Goal: Task Accomplishment & Management: Complete application form

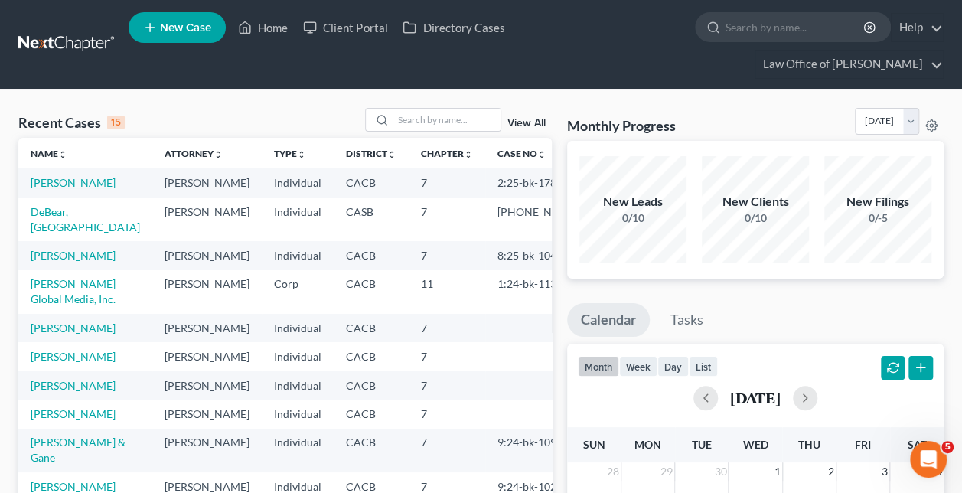
click at [67, 176] on link "[PERSON_NAME]" at bounding box center [73, 182] width 85 height 13
select select "6"
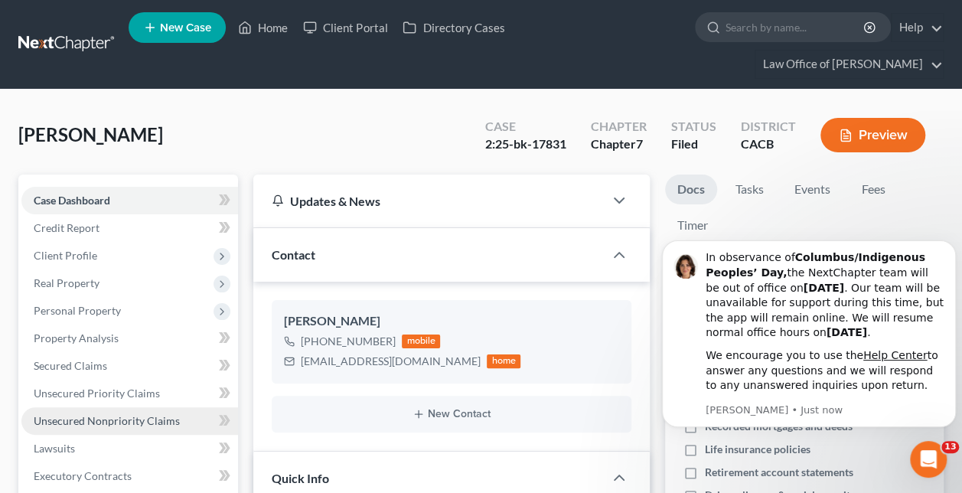
click at [97, 414] on span "Unsecured Nonpriority Claims" at bounding box center [107, 420] width 146 height 13
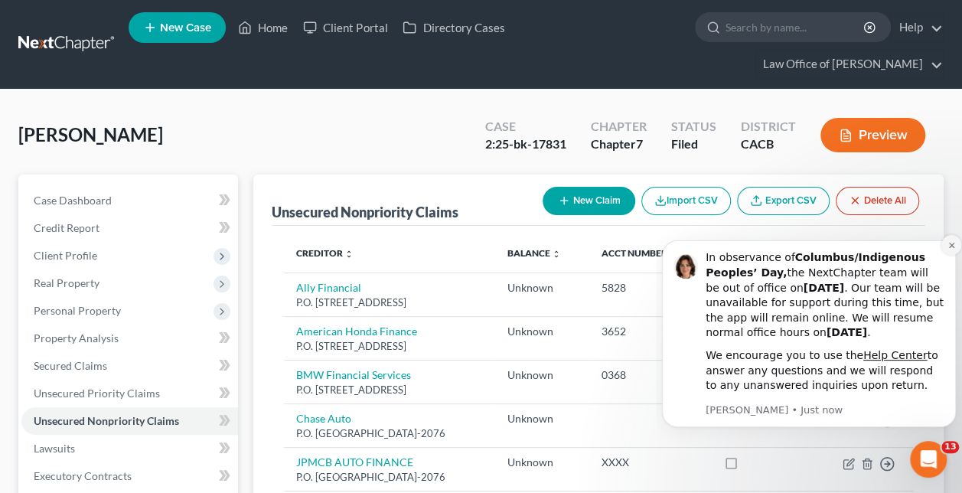
click at [953, 243] on icon "Dismiss notification" at bounding box center [951, 245] width 8 height 8
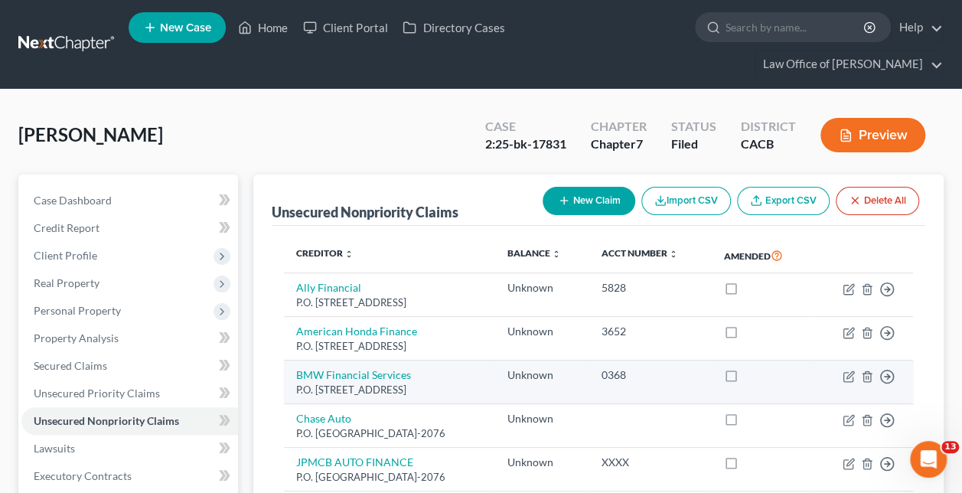
click at [395, 383] on div "P.O. [STREET_ADDRESS]" at bounding box center [389, 390] width 186 height 15
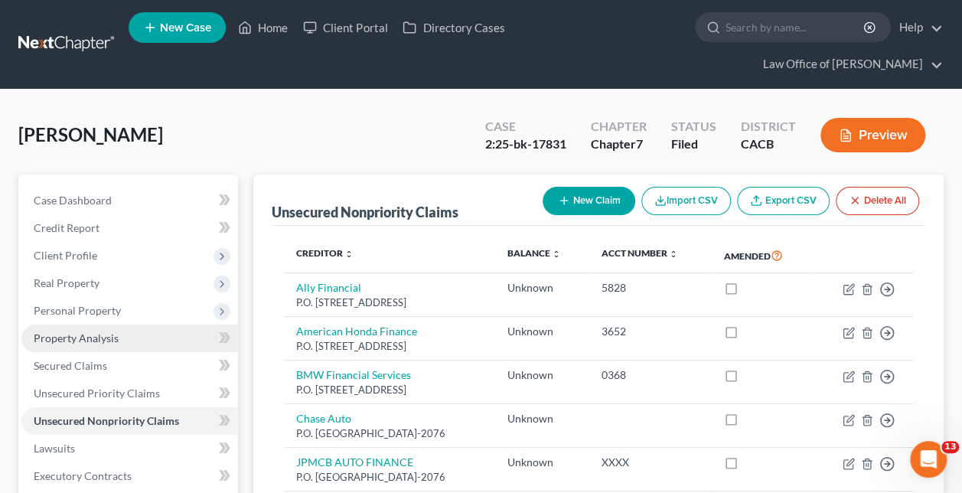
scroll to position [230, 0]
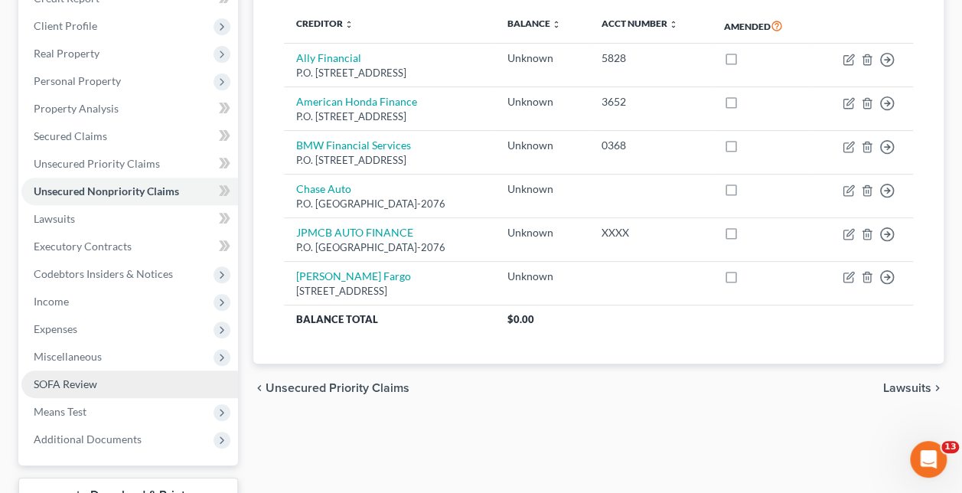
click at [87, 377] on span "SOFA Review" at bounding box center [66, 383] width 64 height 13
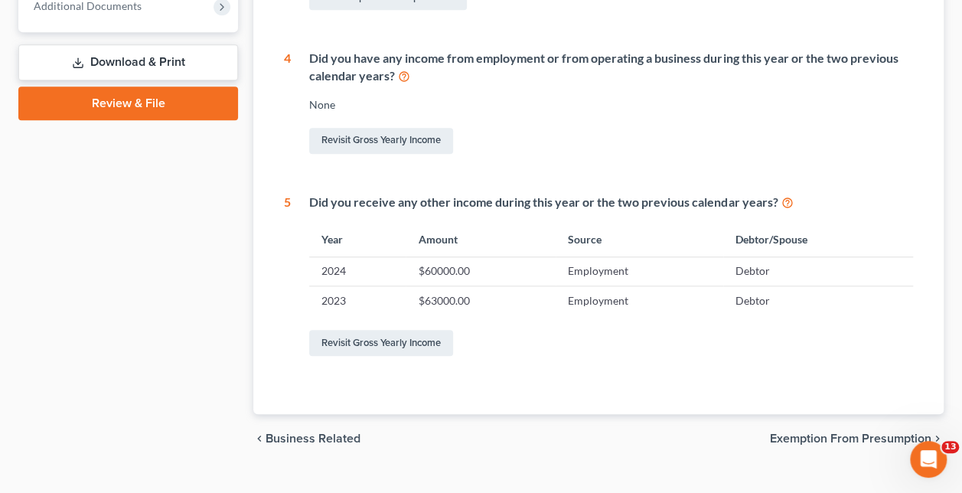
scroll to position [433, 0]
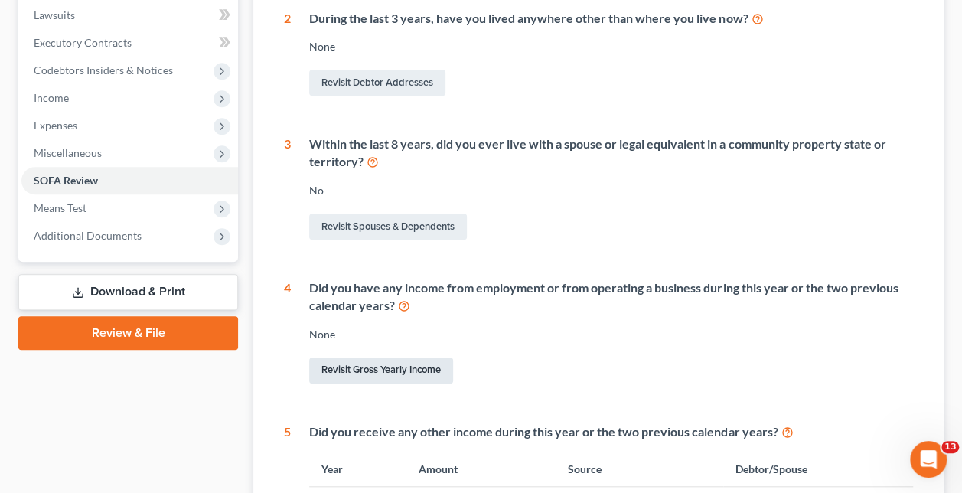
click at [403, 357] on link "Revisit Gross Yearly Income" at bounding box center [381, 370] width 144 height 26
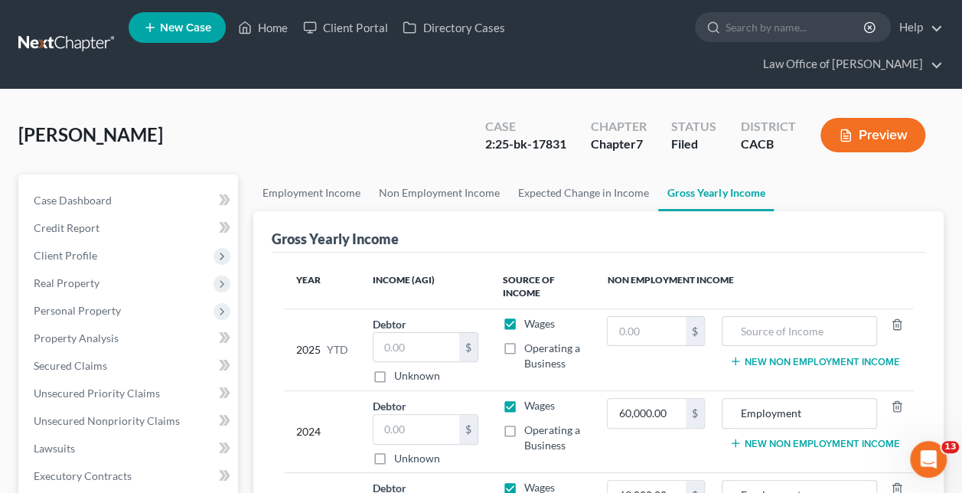
scroll to position [230, 0]
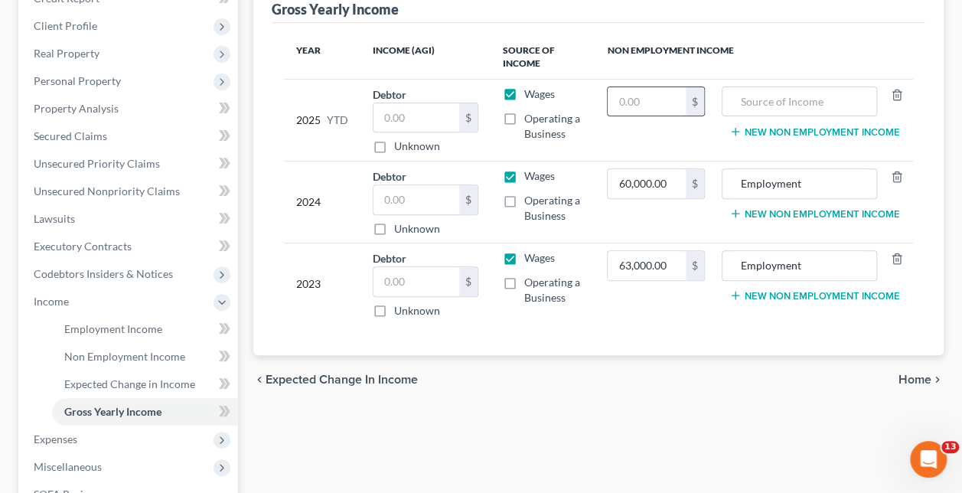
click at [630, 87] on input "text" at bounding box center [646, 101] width 77 height 29
click at [662, 87] on input "text" at bounding box center [646, 101] width 77 height 29
type input "45,000"
click at [811, 87] on input "text" at bounding box center [799, 101] width 139 height 29
type input "Employment"
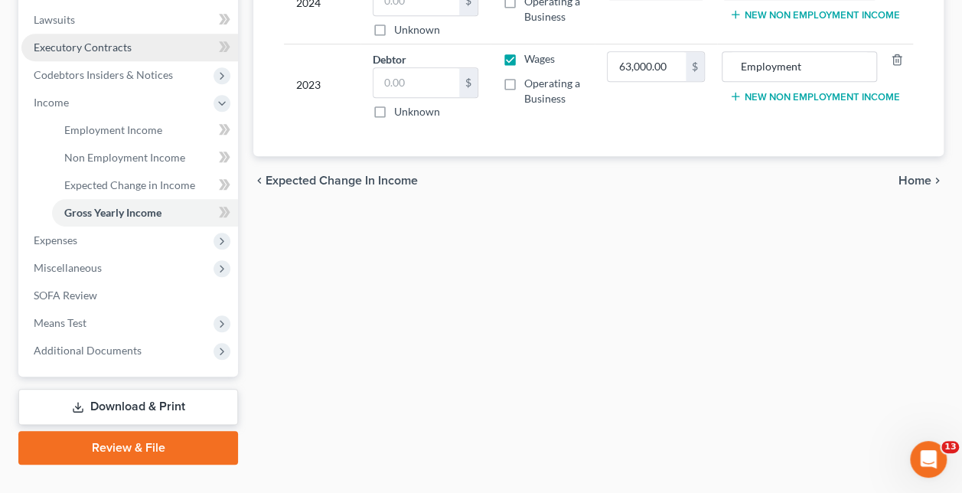
scroll to position [429, 0]
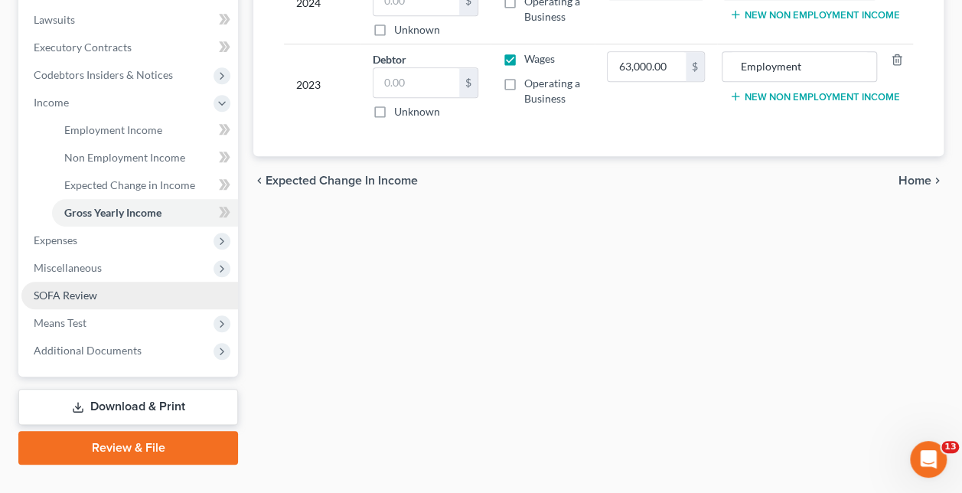
click at [66, 289] on span "SOFA Review" at bounding box center [66, 295] width 64 height 13
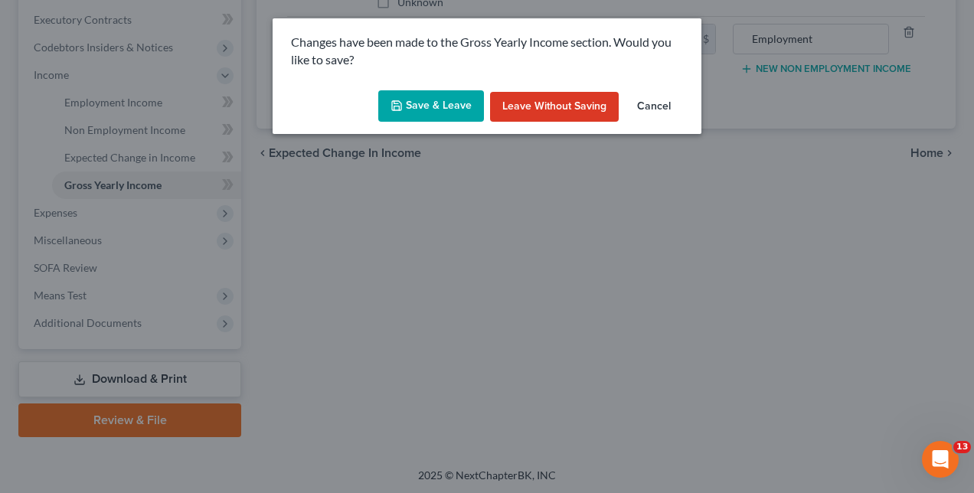
click at [462, 104] on button "Save & Leave" at bounding box center [431, 106] width 106 height 32
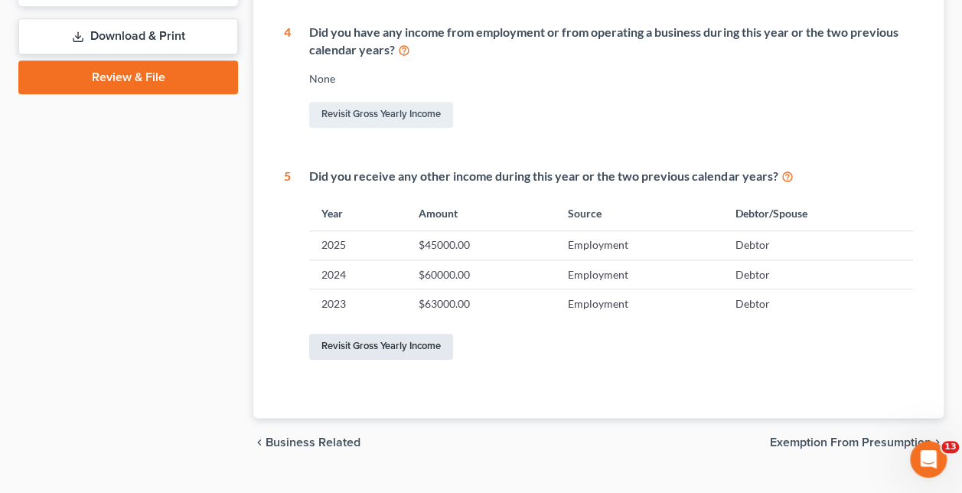
scroll to position [459, 0]
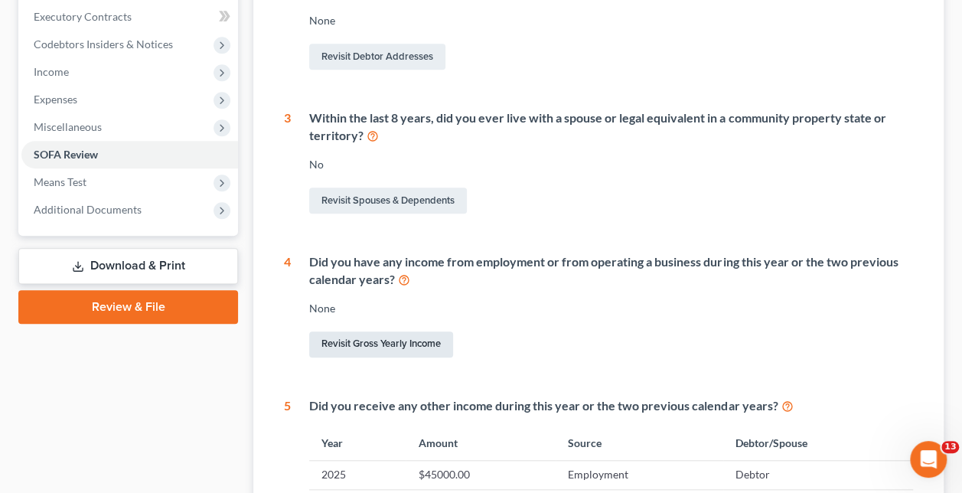
click at [401, 331] on link "Revisit Gross Yearly Income" at bounding box center [381, 344] width 144 height 26
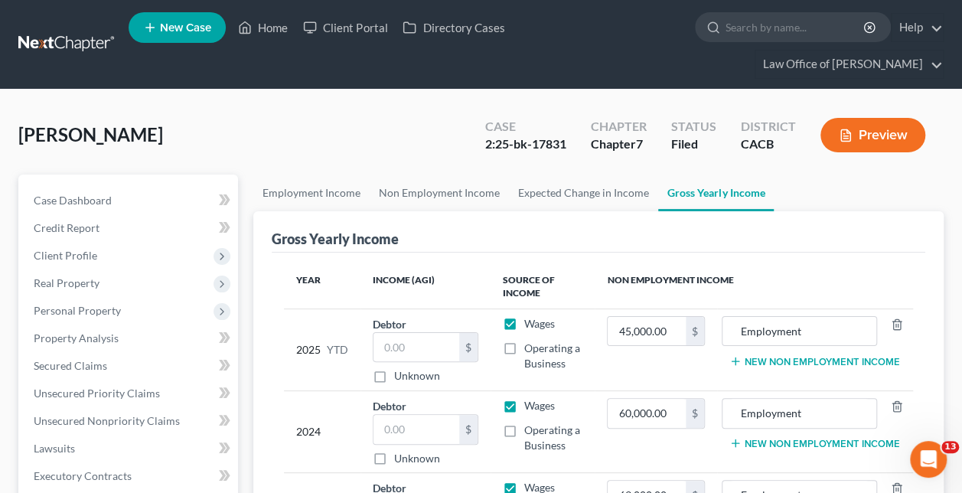
scroll to position [230, 0]
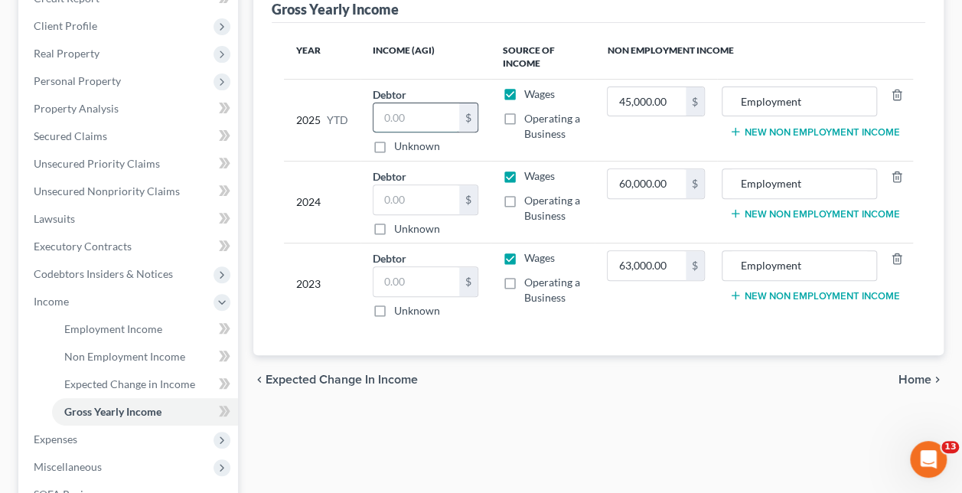
click at [415, 103] on input "text" at bounding box center [416, 117] width 86 height 29
type input "45,000"
click at [400, 185] on input "text" at bounding box center [416, 199] width 86 height 29
type input "60,000"
click at [384, 267] on input "text" at bounding box center [416, 281] width 86 height 29
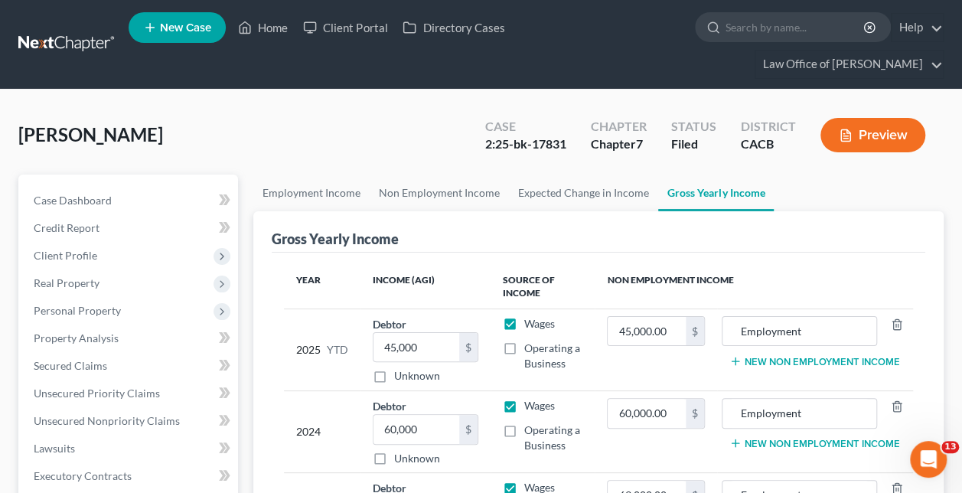
scroll to position [429, 0]
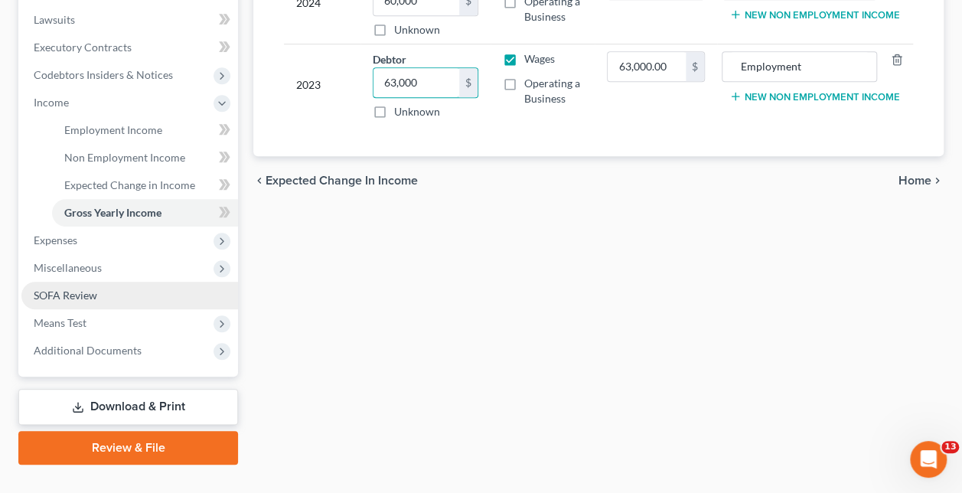
type input "63,000"
click at [128, 282] on link "SOFA Review" at bounding box center [129, 296] width 217 height 28
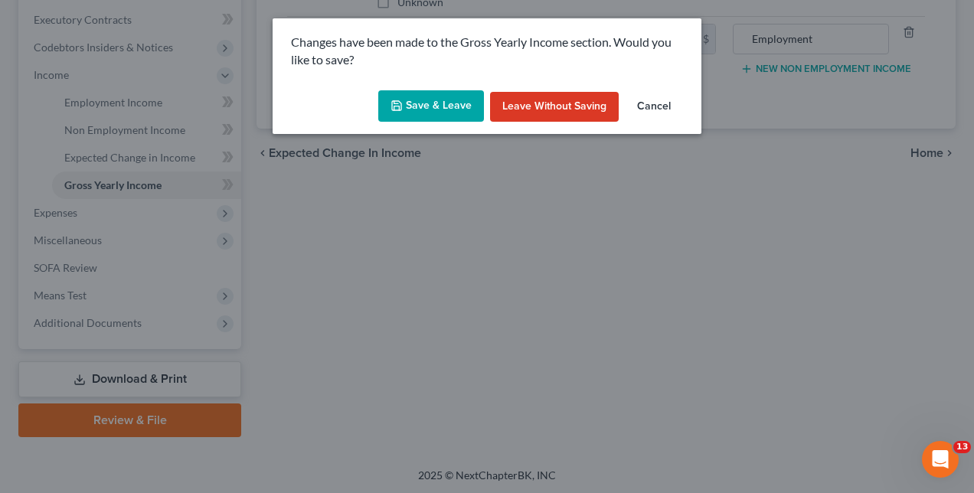
click at [424, 111] on button "Save & Leave" at bounding box center [431, 106] width 106 height 32
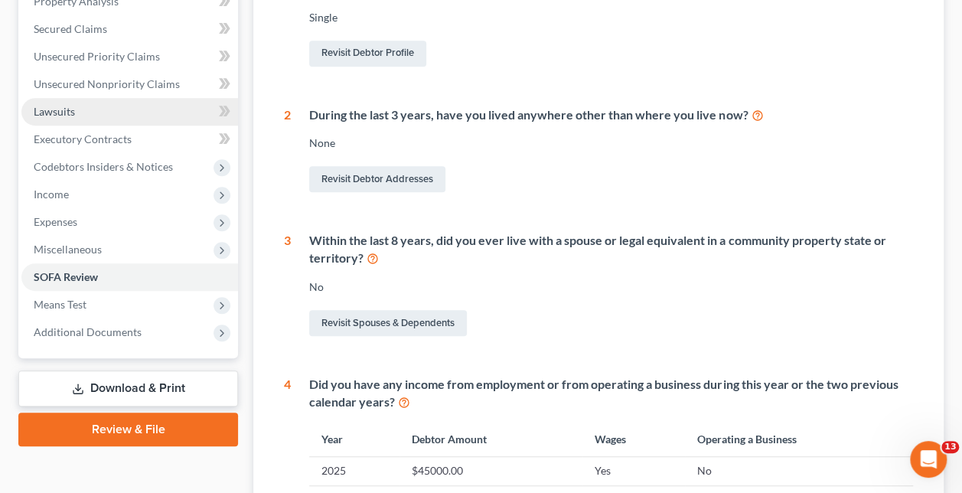
scroll to position [107, 0]
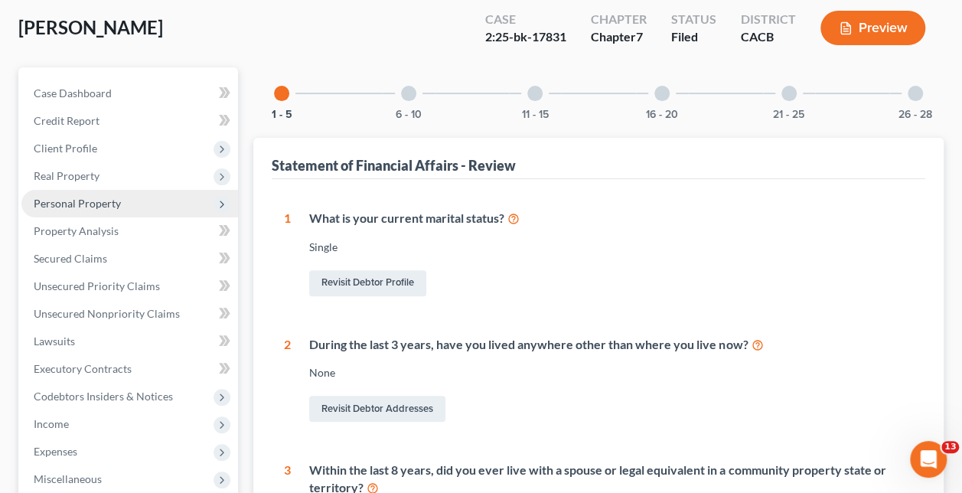
click at [116, 197] on span "Personal Property" at bounding box center [77, 203] width 87 height 13
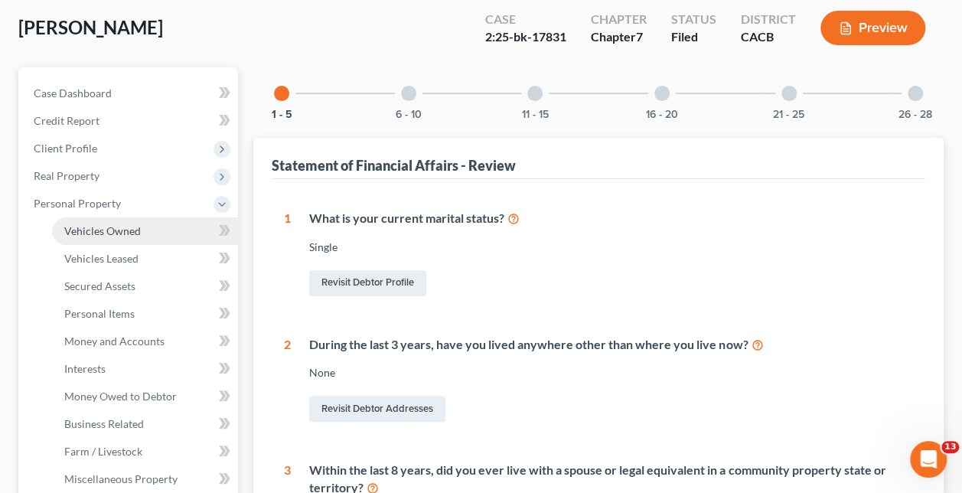
click at [159, 217] on link "Vehicles Owned" at bounding box center [145, 231] width 186 height 28
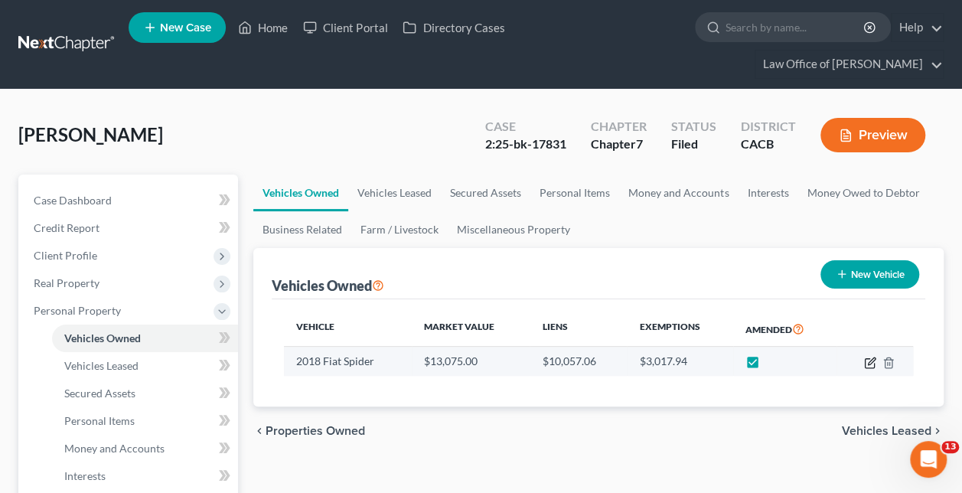
click at [869, 357] on icon "button" at bounding box center [870, 363] width 12 height 12
select select "0"
select select "8"
select select "3"
select select "0"
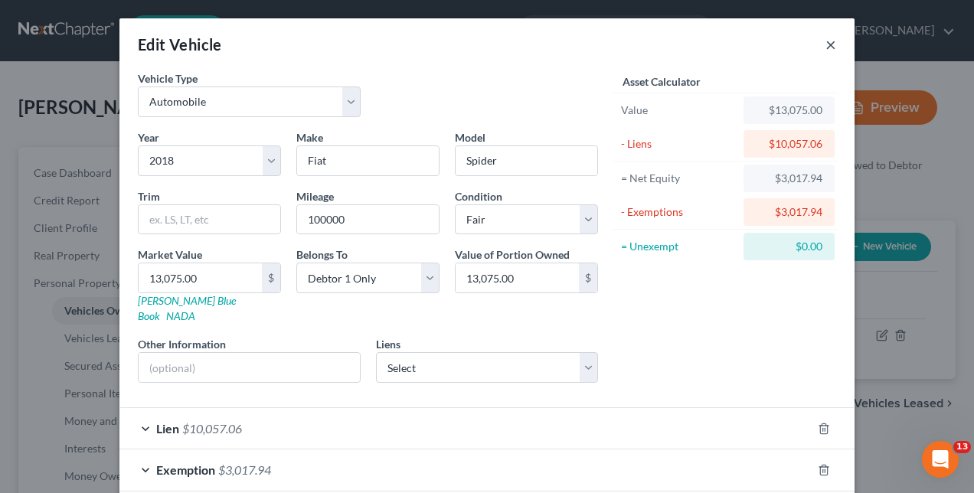
click at [826, 38] on button "×" at bounding box center [830, 44] width 11 height 18
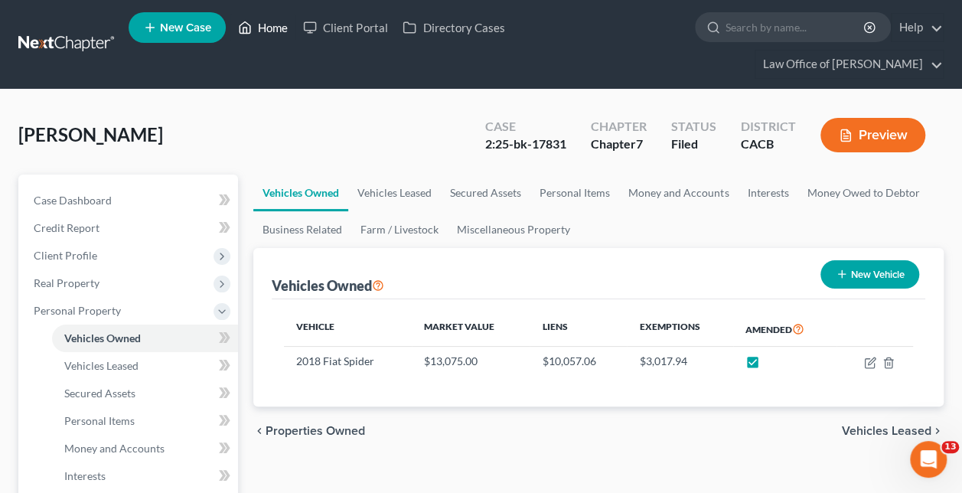
click at [269, 28] on link "Home" at bounding box center [262, 28] width 65 height 28
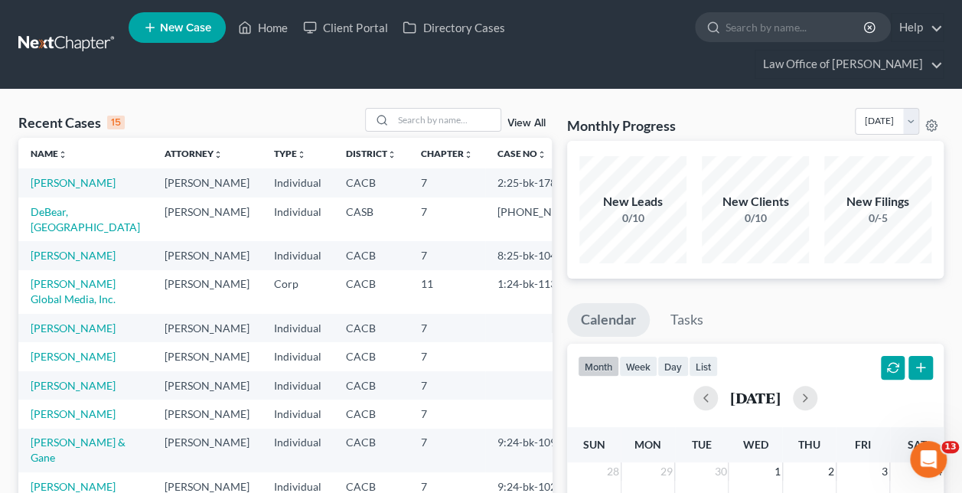
click at [197, 33] on span "New Case" at bounding box center [185, 27] width 51 height 11
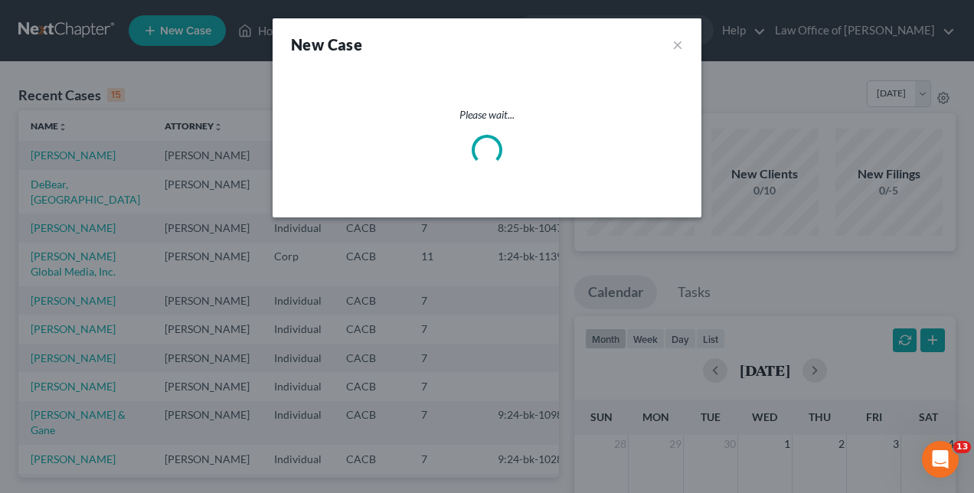
select select "7"
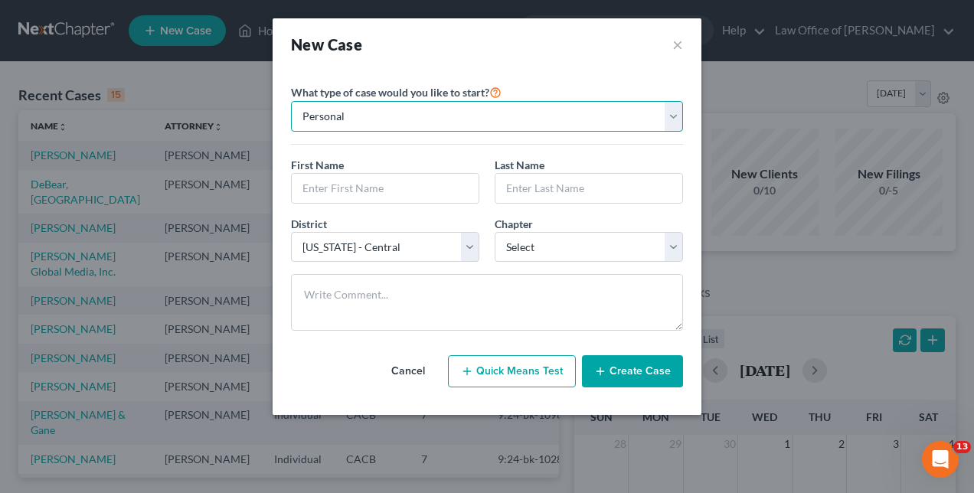
click at [369, 111] on select "Personal Business" at bounding box center [487, 116] width 392 height 31
click at [364, 118] on select "Personal Business" at bounding box center [487, 116] width 392 height 31
click at [373, 188] on input "text" at bounding box center [385, 188] width 187 height 29
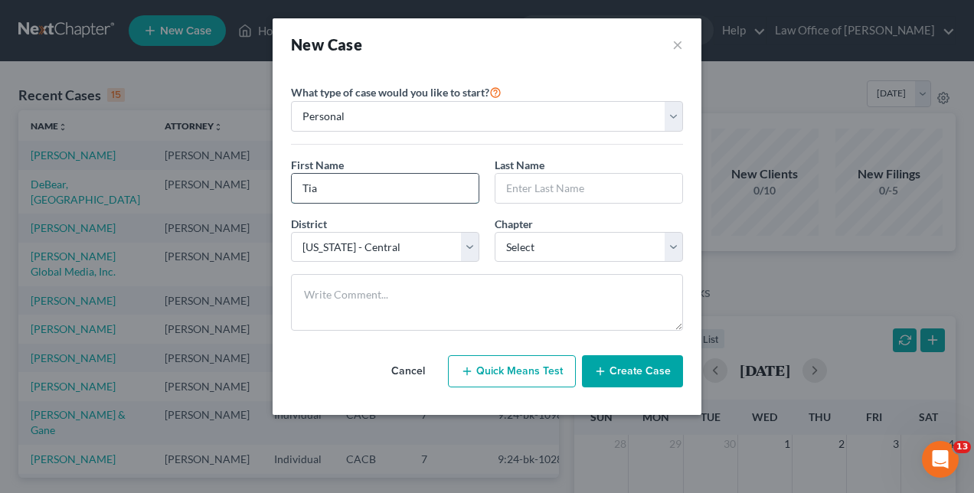
type input "Tia"
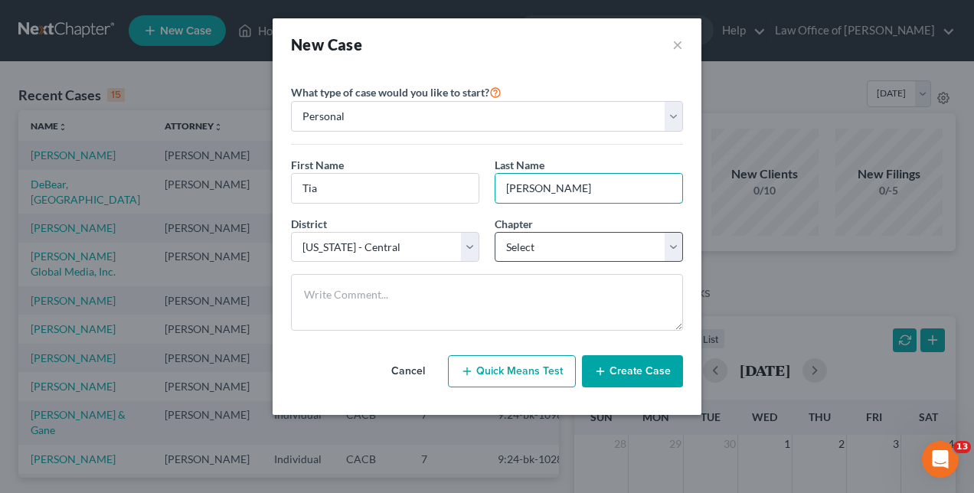
type input "[PERSON_NAME]"
click at [674, 239] on select "Select 7 11 12 13" at bounding box center [588, 247] width 188 height 31
select select "0"
click at [494, 232] on select "Select 7 11 12 13" at bounding box center [588, 247] width 188 height 31
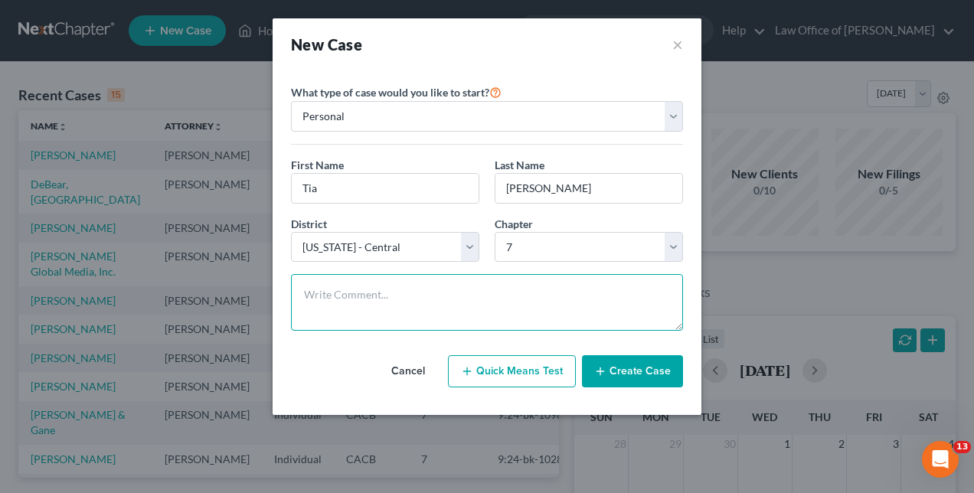
click at [537, 295] on textarea at bounding box center [487, 302] width 392 height 57
type textarea "Personal Business Chapter 7"
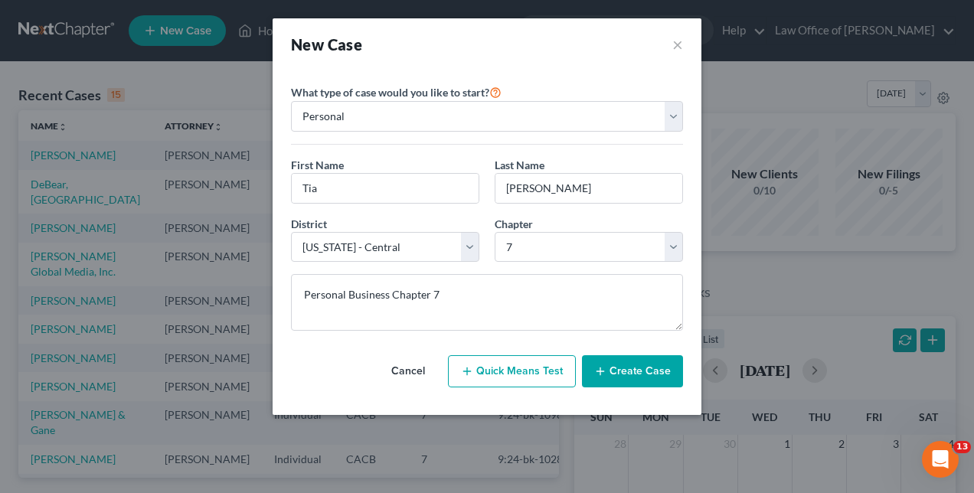
click at [619, 364] on button "Create Case" at bounding box center [632, 371] width 101 height 32
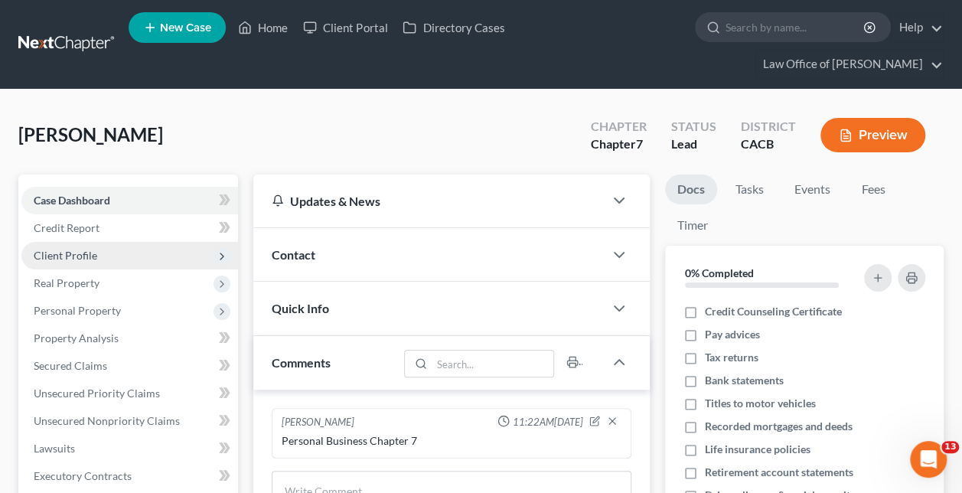
click at [86, 249] on span "Client Profile" at bounding box center [66, 255] width 64 height 13
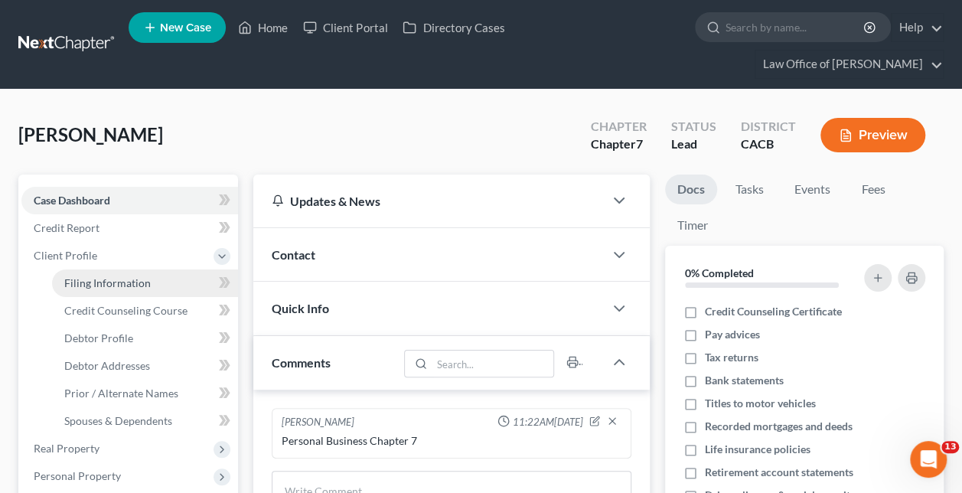
click at [118, 276] on span "Filing Information" at bounding box center [107, 282] width 86 height 13
select select "1"
select select "0"
select select "7"
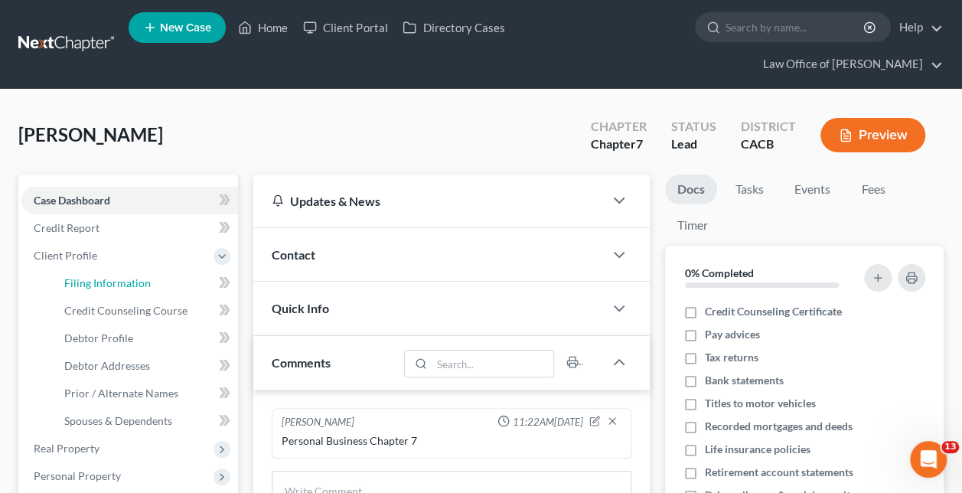
select select "4"
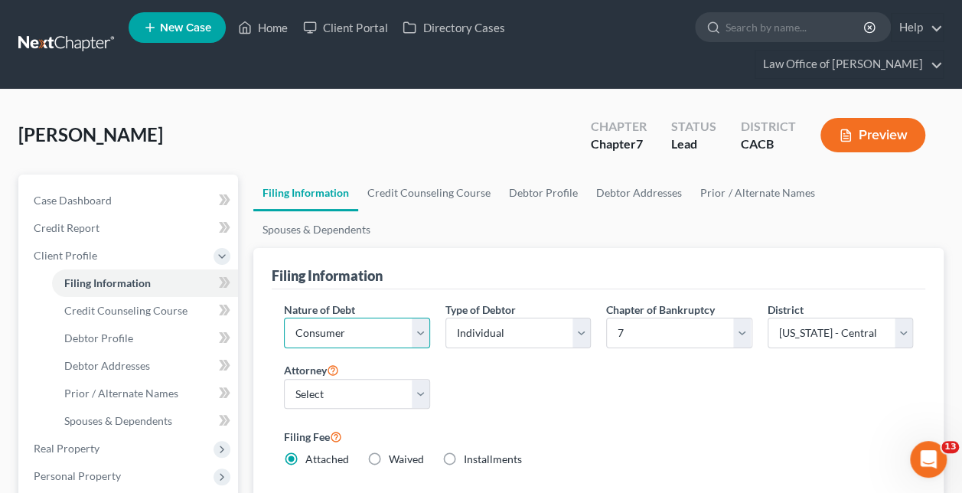
click at [424, 318] on select "Select Business Consumer Other" at bounding box center [356, 333] width 145 height 31
select select "0"
click at [284, 318] on select "Select Business Consumer Other" at bounding box center [356, 333] width 145 height 31
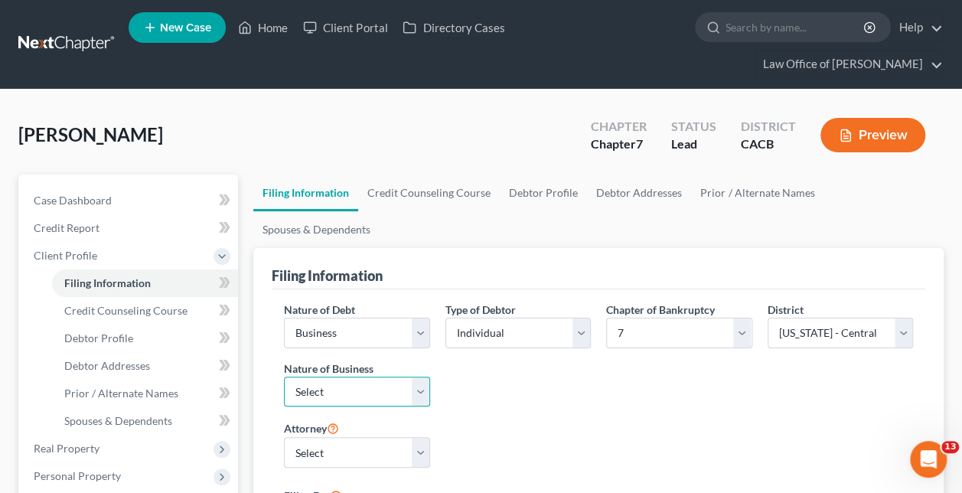
click at [421, 377] on select "Select Clearing Bank Commodity Broker Health Care Business Other Railroad Singl…" at bounding box center [356, 392] width 145 height 31
select select "3"
click at [284, 377] on select "Select Clearing Bank Commodity Broker Health Care Business Other Railroad Singl…" at bounding box center [356, 392] width 145 height 31
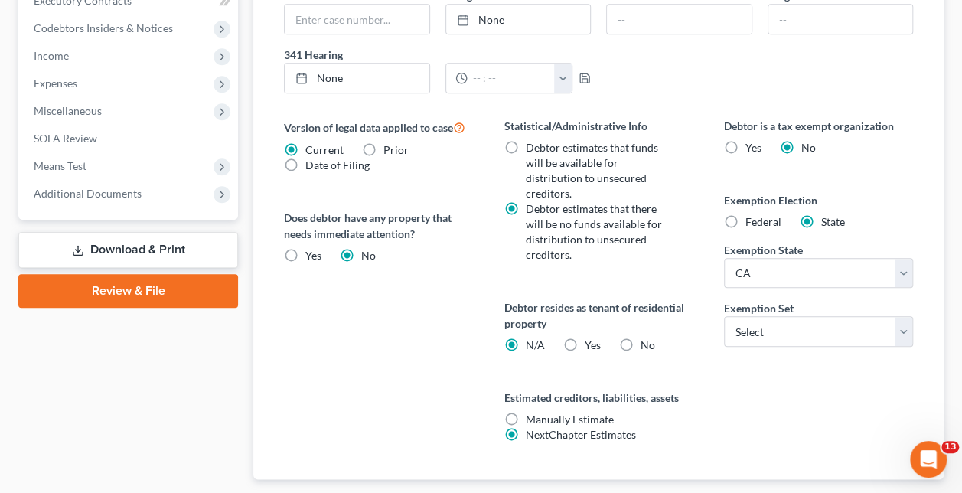
scroll to position [651, 0]
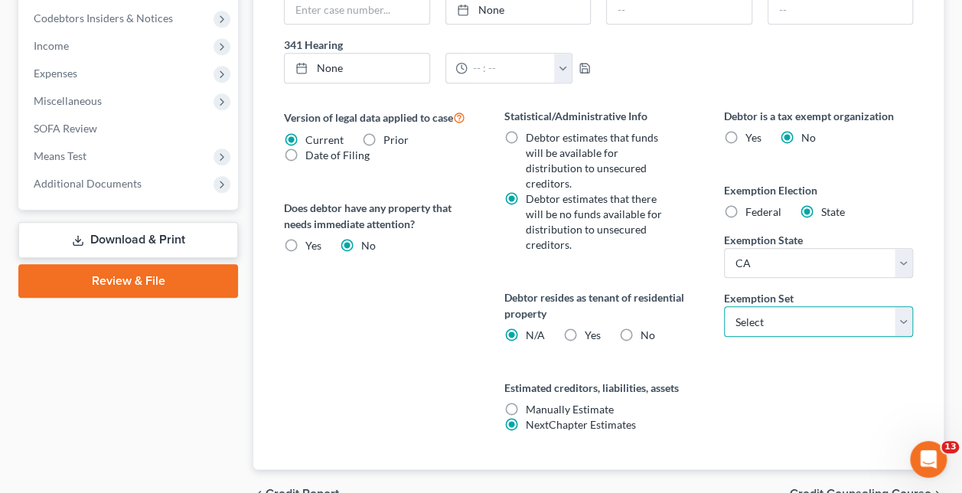
click at [908, 306] on select "Select 703 704" at bounding box center [818, 321] width 189 height 31
select select "0"
click at [724, 306] on select "Select 703 704" at bounding box center [818, 321] width 189 height 31
click at [840, 488] on span "Credit Counseling Course" at bounding box center [861, 494] width 142 height 12
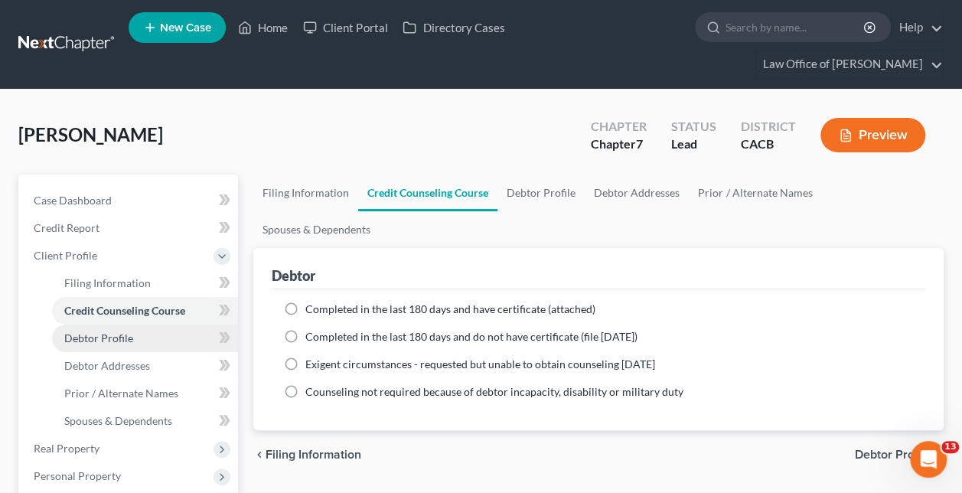
click at [167, 325] on link "Debtor Profile" at bounding box center [145, 339] width 186 height 28
select select "0"
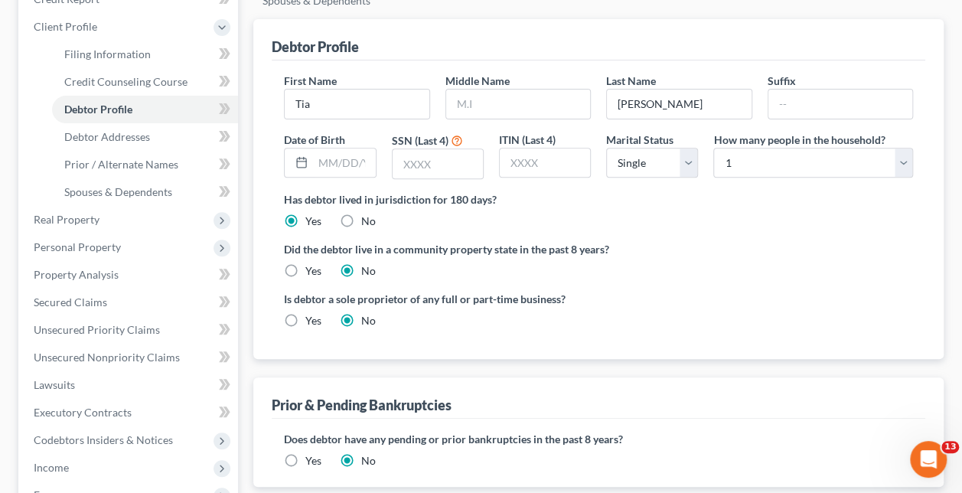
scroll to position [230, 0]
click at [305, 263] on label "Yes" at bounding box center [313, 270] width 16 height 15
click at [311, 263] on input "Yes" at bounding box center [316, 268] width 10 height 10
radio input "true"
radio input "false"
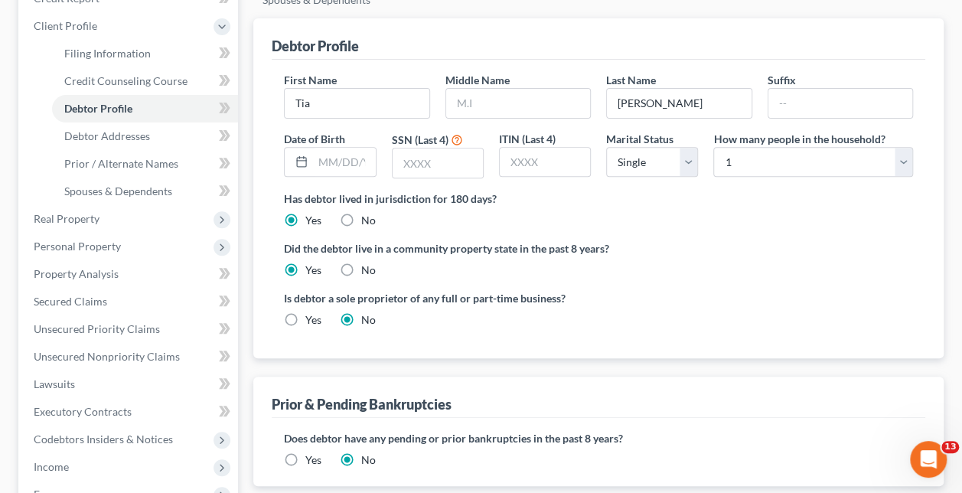
scroll to position [459, 0]
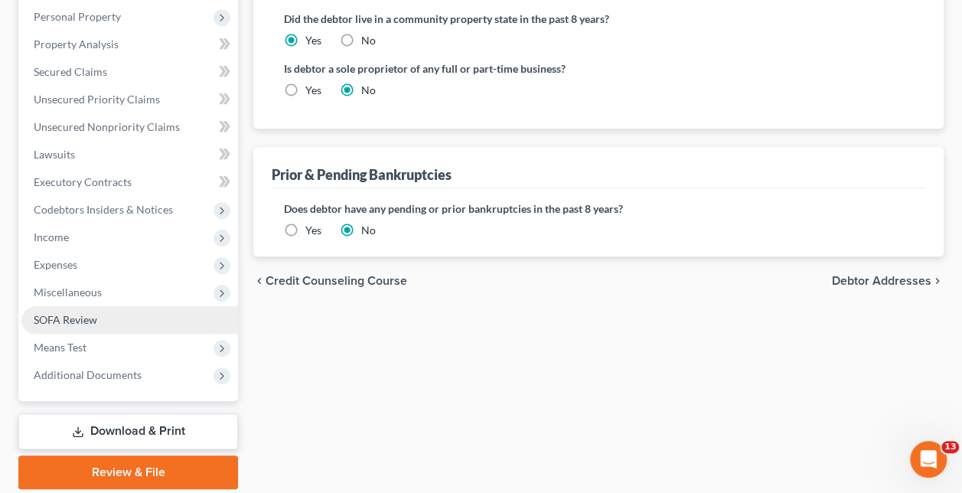
click at [66, 313] on span "SOFA Review" at bounding box center [66, 319] width 64 height 13
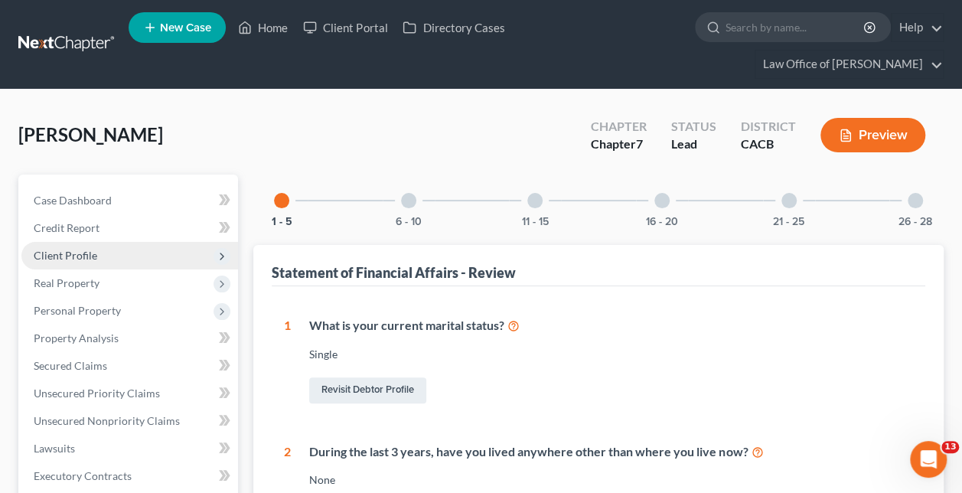
click at [90, 249] on span "Client Profile" at bounding box center [66, 255] width 64 height 13
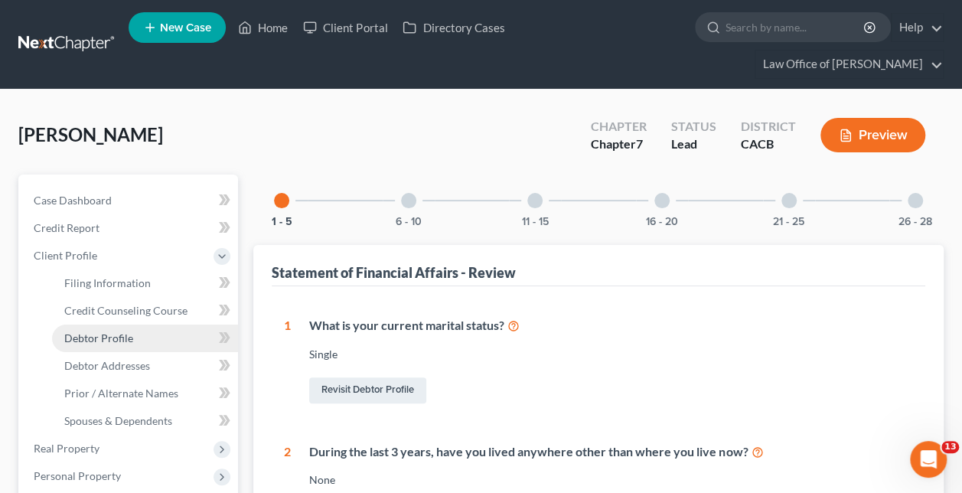
click at [125, 331] on span "Debtor Profile" at bounding box center [98, 337] width 69 height 13
select select "0"
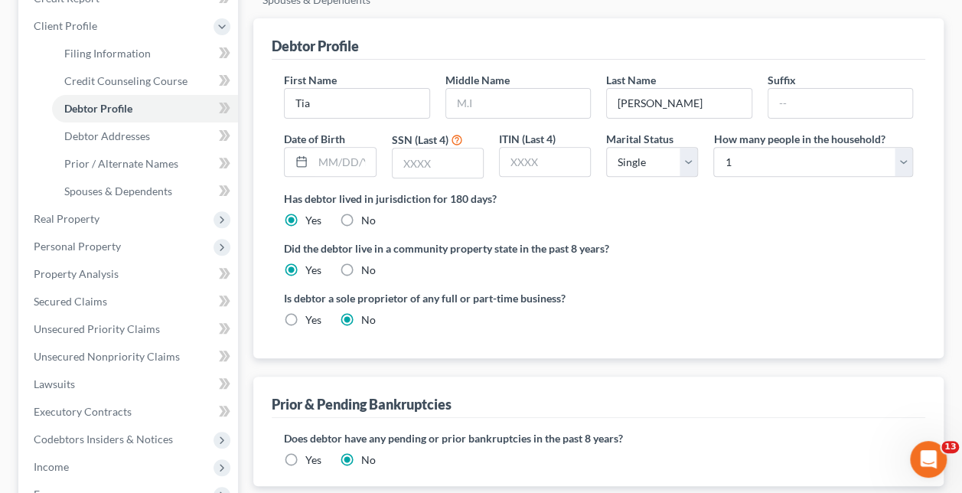
scroll to position [459, 0]
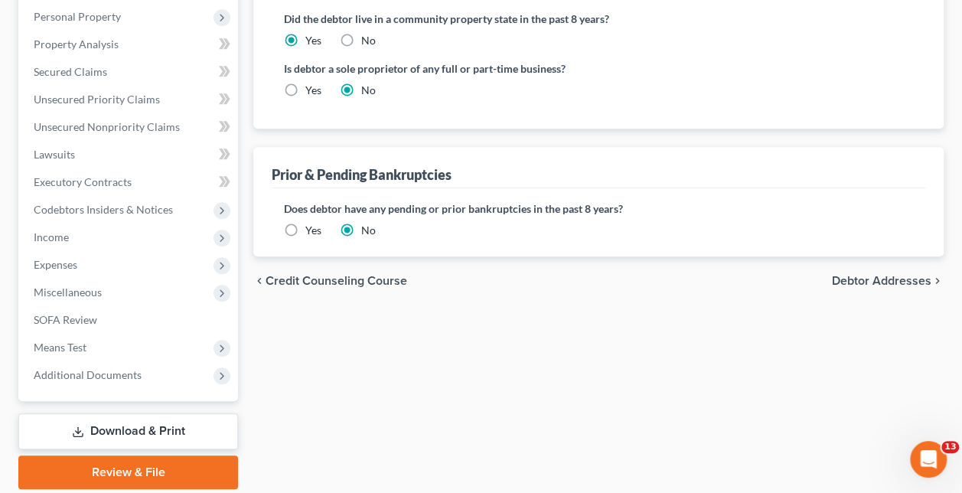
click at [866, 275] on span "Debtor Addresses" at bounding box center [881, 281] width 99 height 12
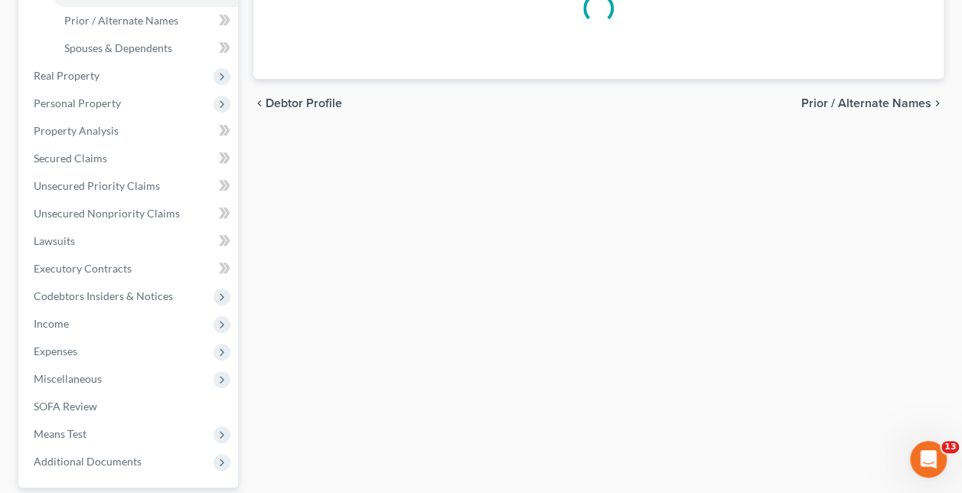
select select "0"
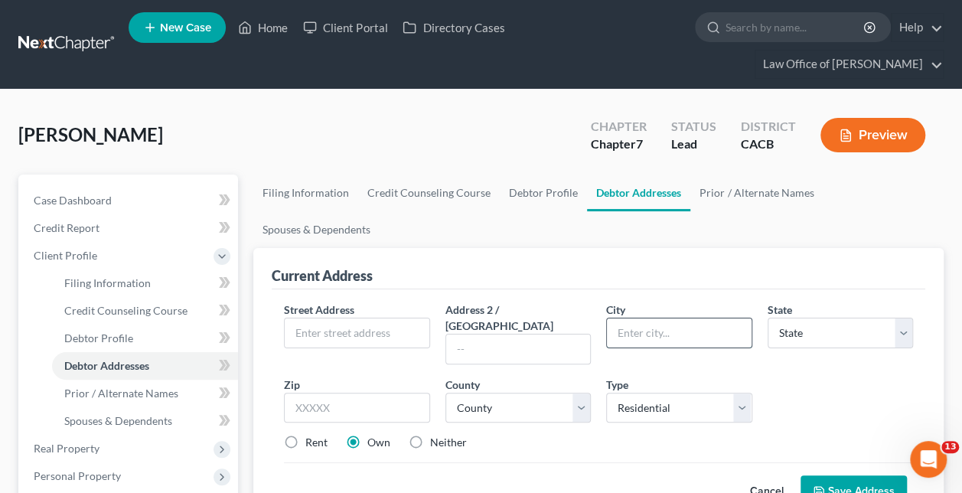
click at [640, 318] on input "text" at bounding box center [679, 332] width 144 height 29
type input "[GEOGRAPHIC_DATA]"
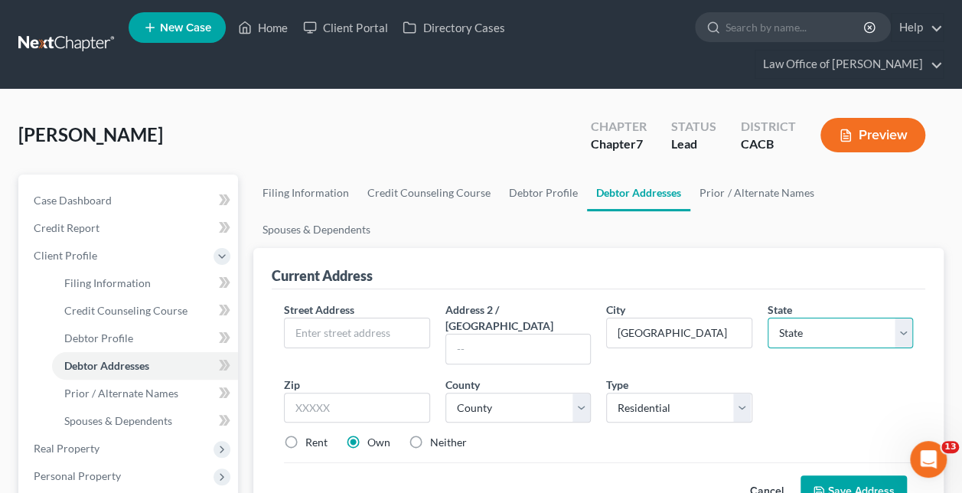
click at [898, 318] on select "State [US_STATE] AK AR AZ CA CO CT DE DC [GEOGRAPHIC_DATA] [GEOGRAPHIC_DATA] GU…" at bounding box center [840, 333] width 145 height 31
select select "4"
click at [768, 318] on select "State [US_STATE] AK AR AZ CA CO CT DE DC [GEOGRAPHIC_DATA] [GEOGRAPHIC_DATA] GU…" at bounding box center [840, 333] width 145 height 31
click at [413, 393] on input "text" at bounding box center [356, 408] width 145 height 31
type input "91601"
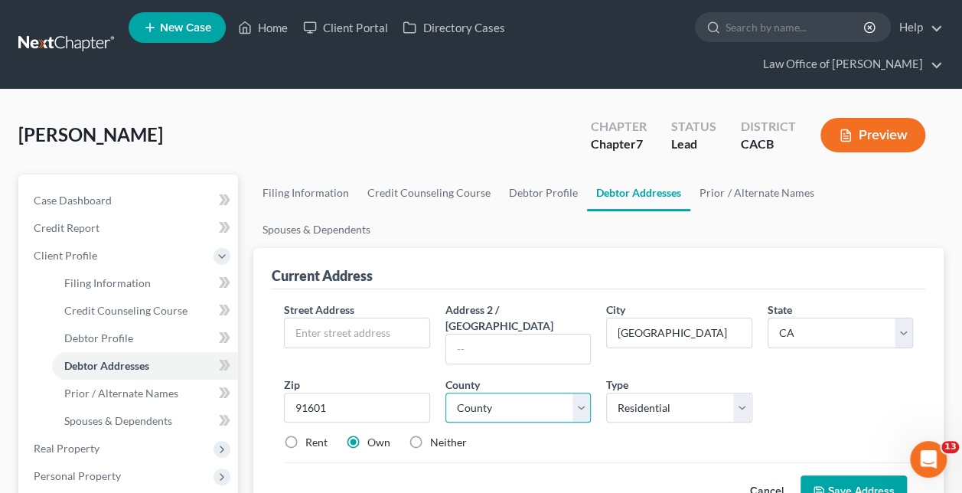
click at [582, 393] on select "County [GEOGRAPHIC_DATA] [GEOGRAPHIC_DATA] [GEOGRAPHIC_DATA] [GEOGRAPHIC_DATA] …" at bounding box center [517, 408] width 145 height 31
select select "20"
click at [445, 393] on select "County [GEOGRAPHIC_DATA] [GEOGRAPHIC_DATA] [GEOGRAPHIC_DATA] [GEOGRAPHIC_DATA] …" at bounding box center [517, 408] width 145 height 31
click at [305, 435] on label "Rent" at bounding box center [316, 442] width 22 height 15
click at [311, 435] on input "Rent" at bounding box center [316, 440] width 10 height 10
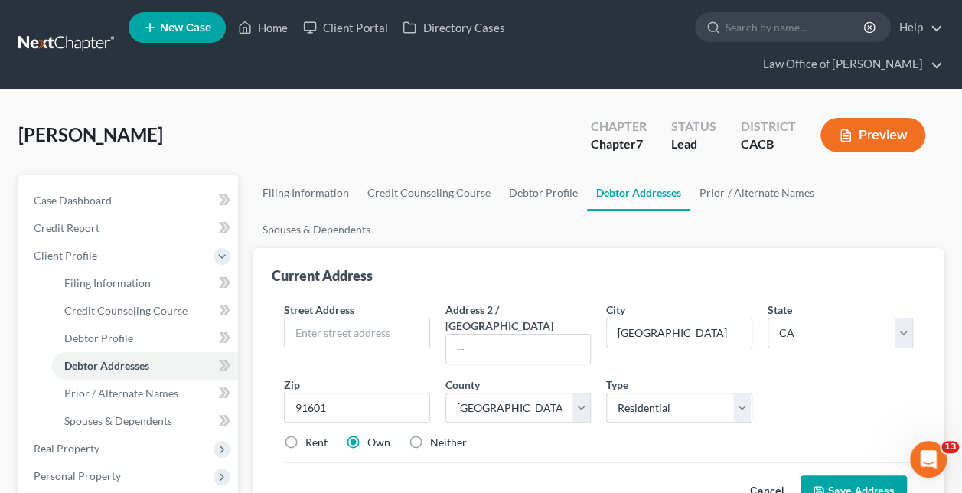
radio input "true"
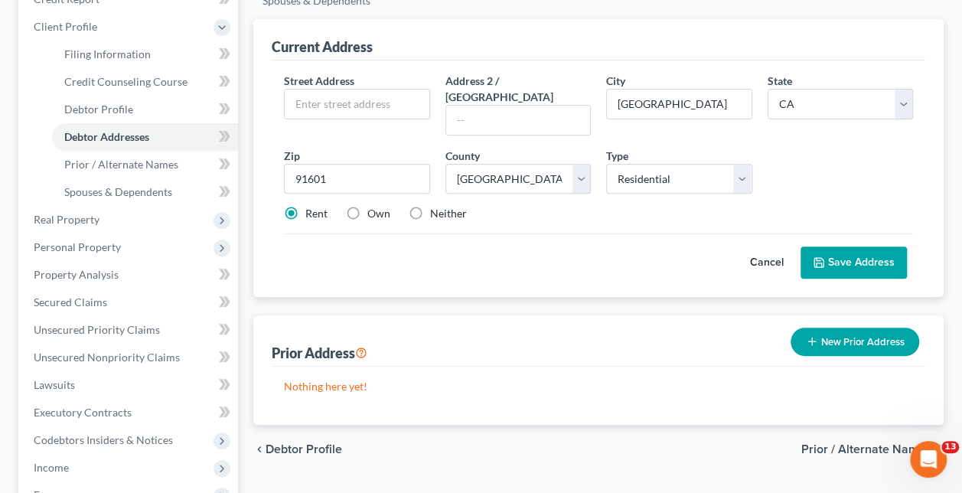
scroll to position [230, 0]
click at [863, 246] on button "Save Address" at bounding box center [854, 262] width 106 height 32
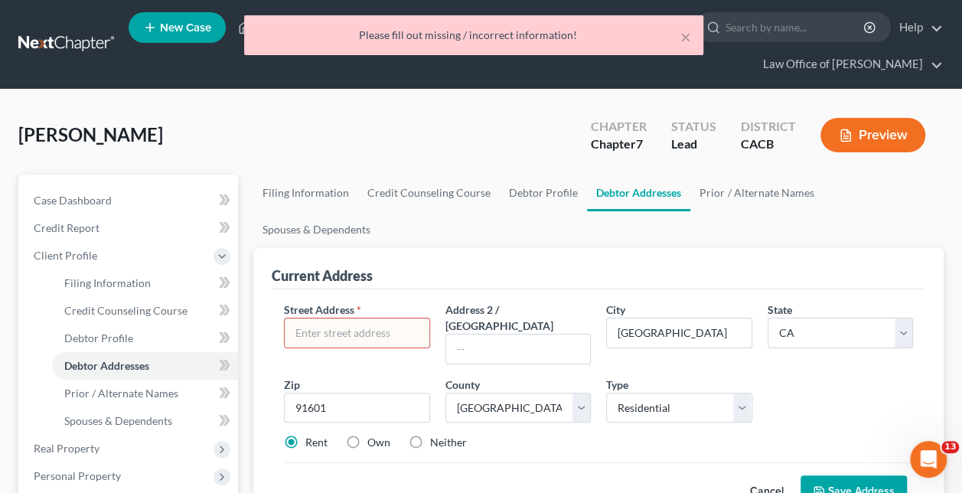
scroll to position [0, 0]
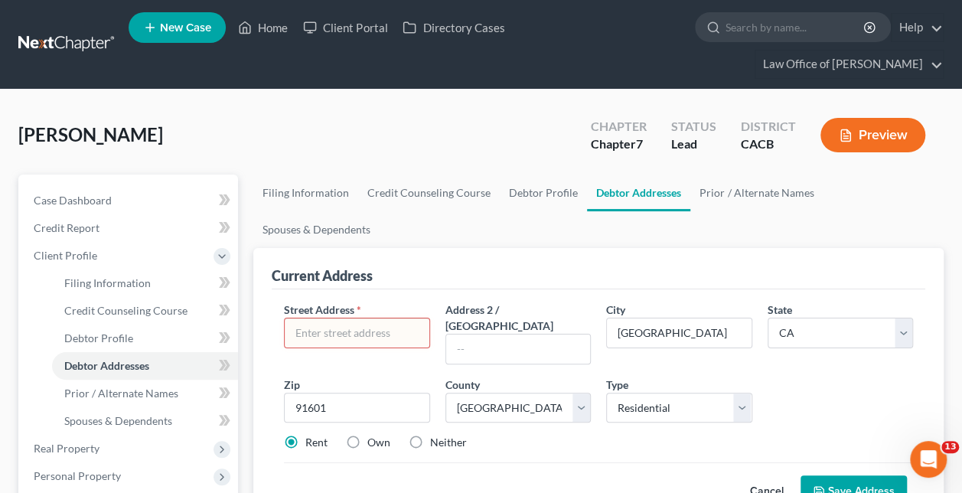
click at [364, 318] on input "text" at bounding box center [357, 332] width 144 height 29
paste input "[STREET_ADDRESS][PERSON_NAME]"
type input "[STREET_ADDRESS][PERSON_NAME]"
click at [856, 475] on button "Save Address" at bounding box center [854, 491] width 106 height 32
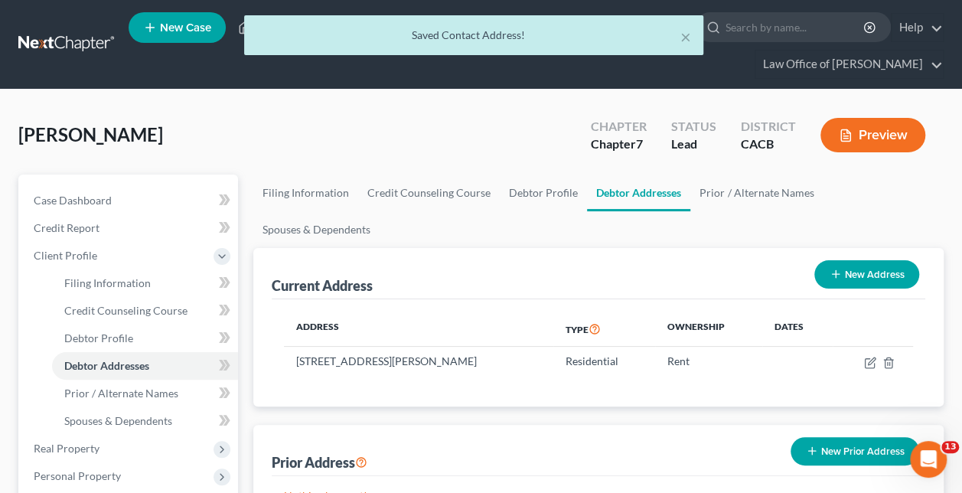
scroll to position [230, 0]
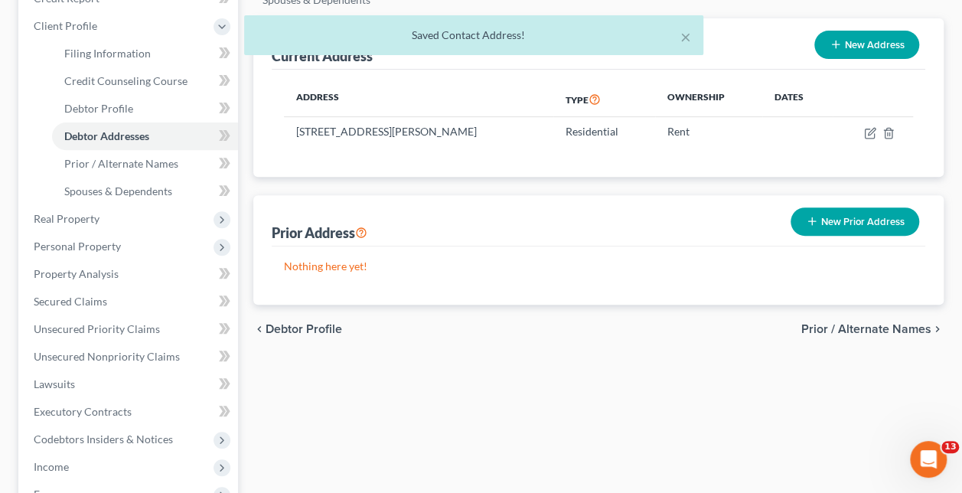
click at [866, 323] on span "Prior / Alternate Names" at bounding box center [866, 329] width 130 height 12
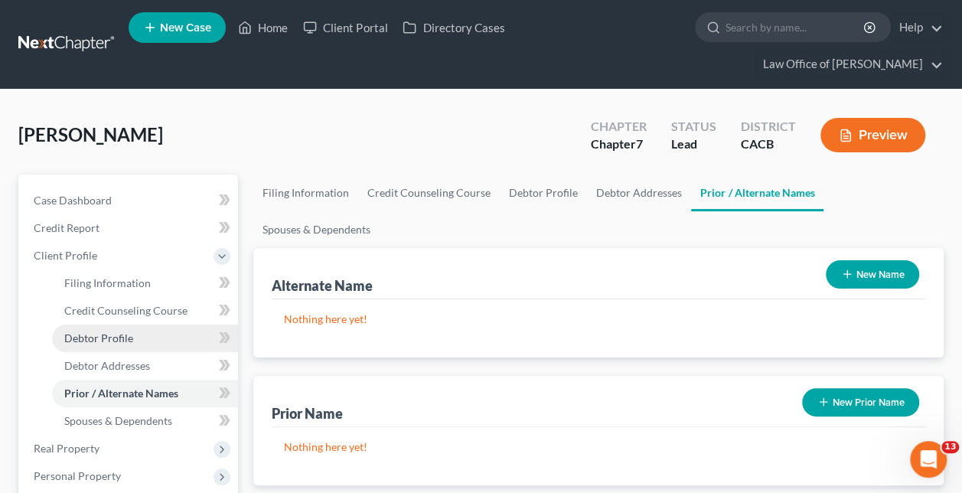
click at [136, 325] on link "Debtor Profile" at bounding box center [145, 339] width 186 height 28
select select "0"
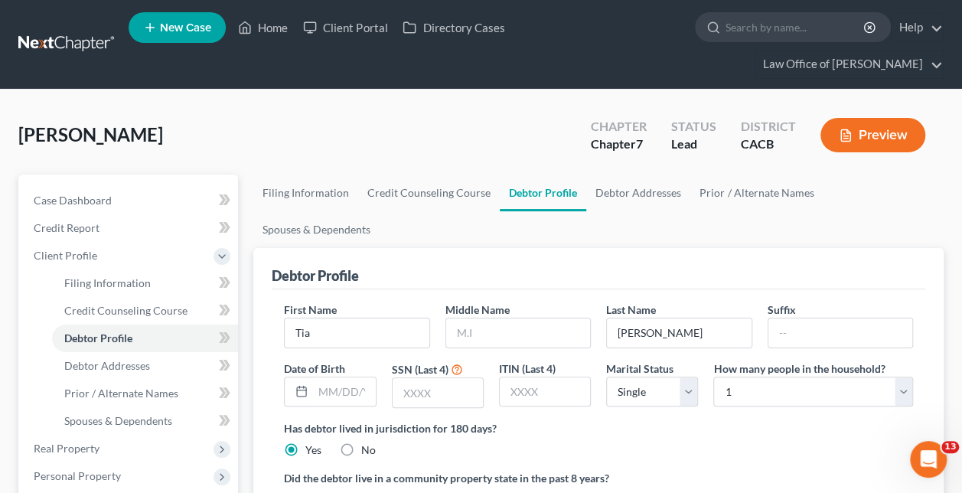
scroll to position [230, 0]
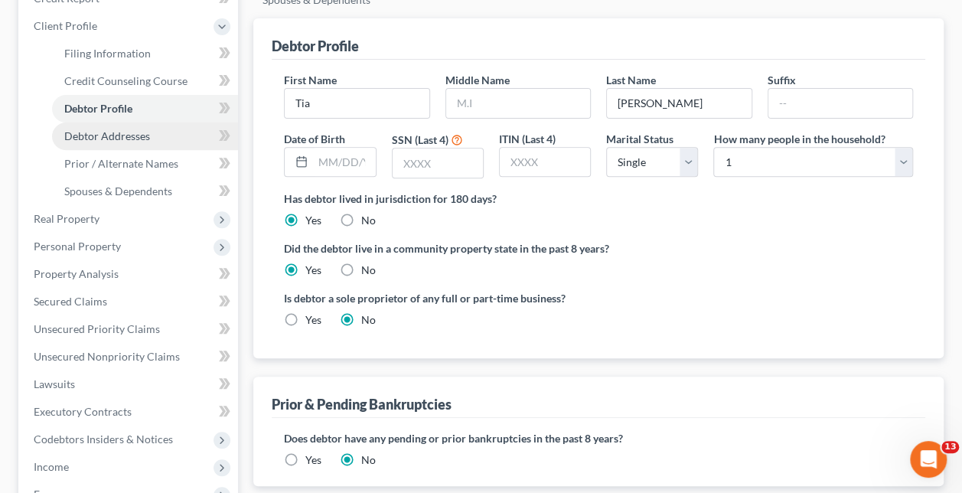
click at [109, 129] on span "Debtor Addresses" at bounding box center [107, 135] width 86 height 13
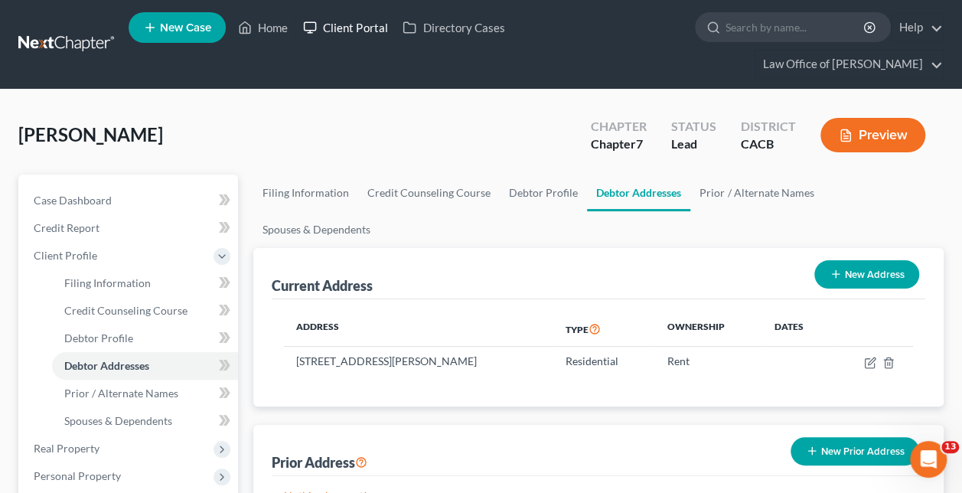
click at [338, 31] on link "Client Portal" at bounding box center [344, 28] width 99 height 28
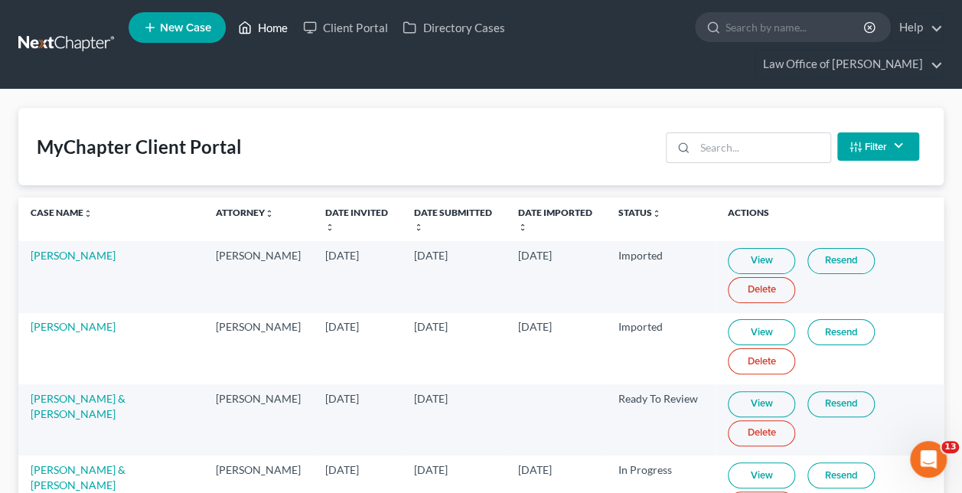
click at [277, 35] on link "Home" at bounding box center [262, 28] width 65 height 28
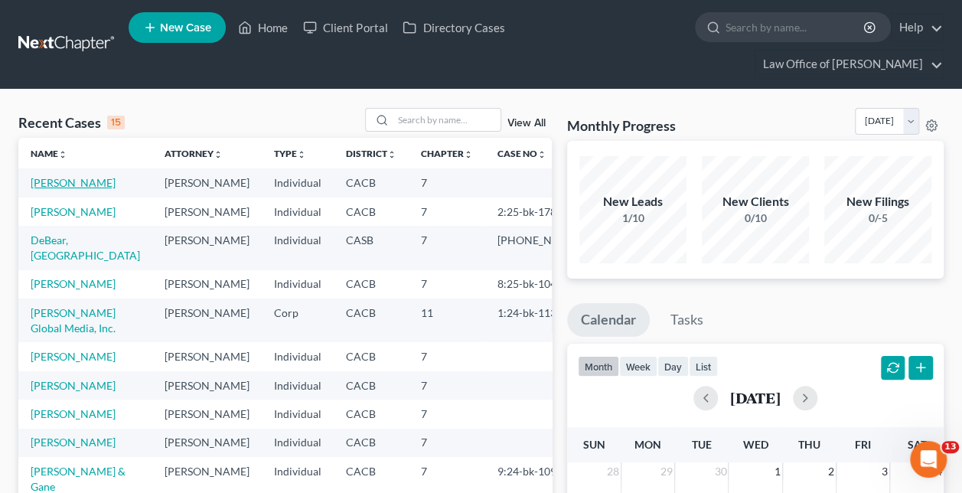
click at [60, 176] on link "[PERSON_NAME]" at bounding box center [73, 182] width 85 height 13
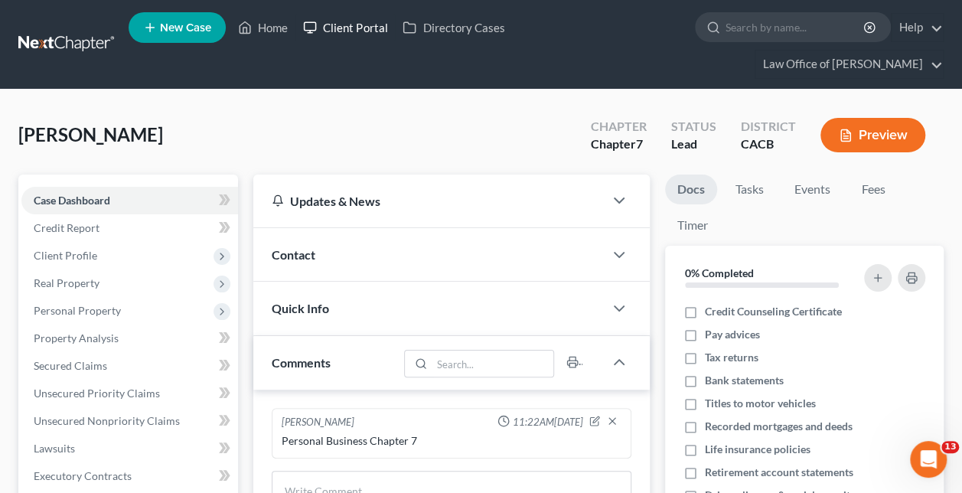
drag, startPoint x: 360, startPoint y: 31, endPoint x: 359, endPoint y: 54, distance: 23.0
click at [360, 31] on link "Client Portal" at bounding box center [344, 28] width 99 height 28
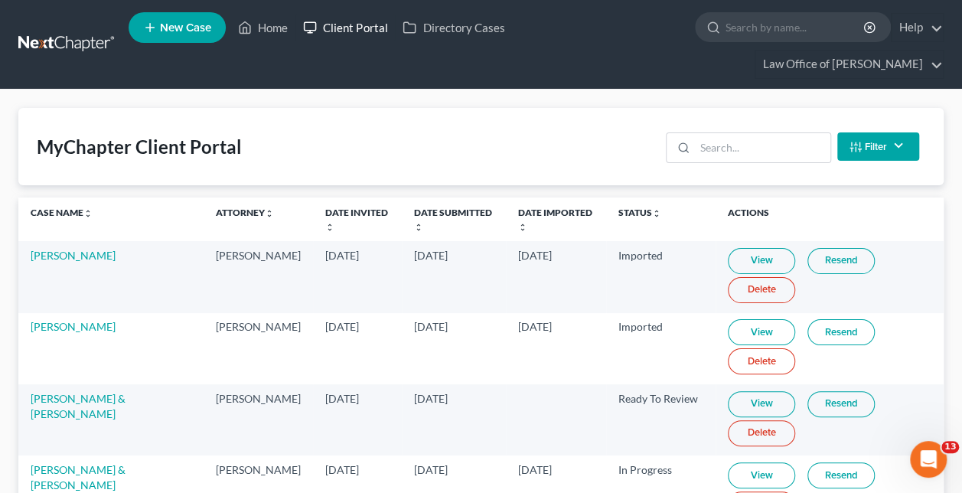
click at [365, 38] on link "Client Portal" at bounding box center [344, 28] width 99 height 28
click at [379, 29] on link "Client Portal" at bounding box center [344, 28] width 99 height 28
click at [252, 31] on icon at bounding box center [245, 27] width 14 height 18
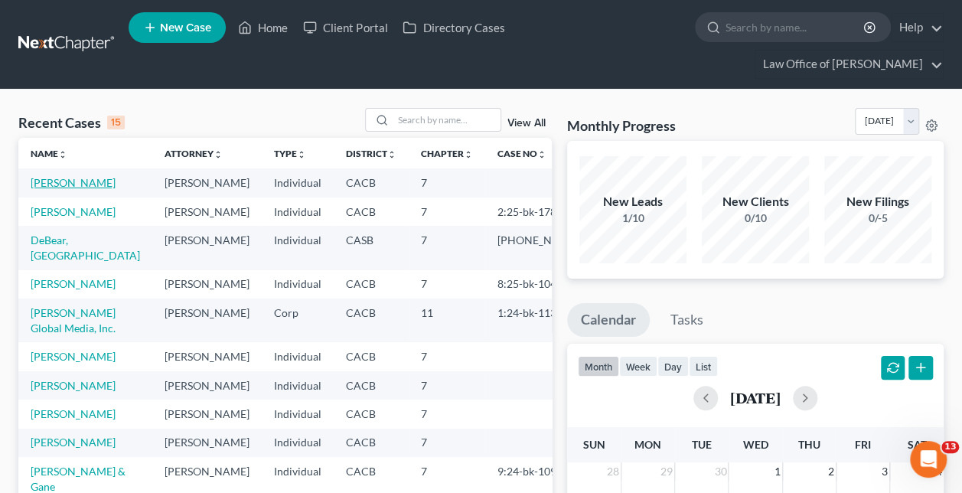
click at [57, 176] on link "[PERSON_NAME]" at bounding box center [73, 182] width 85 height 13
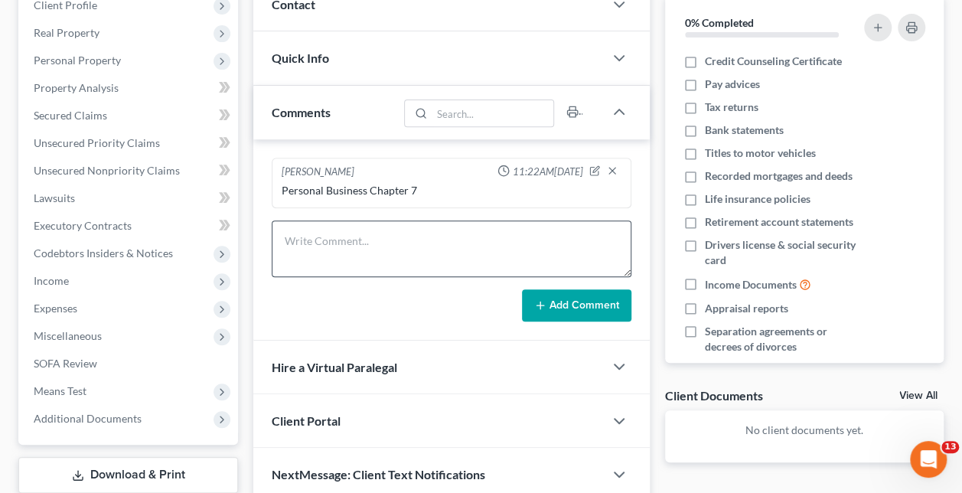
scroll to position [318, 0]
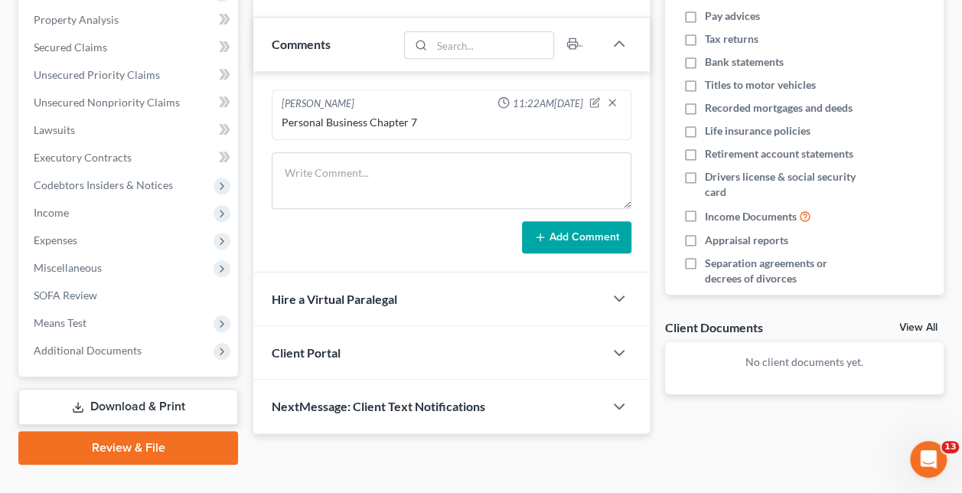
click at [523, 326] on div "Client Portal" at bounding box center [428, 352] width 351 height 53
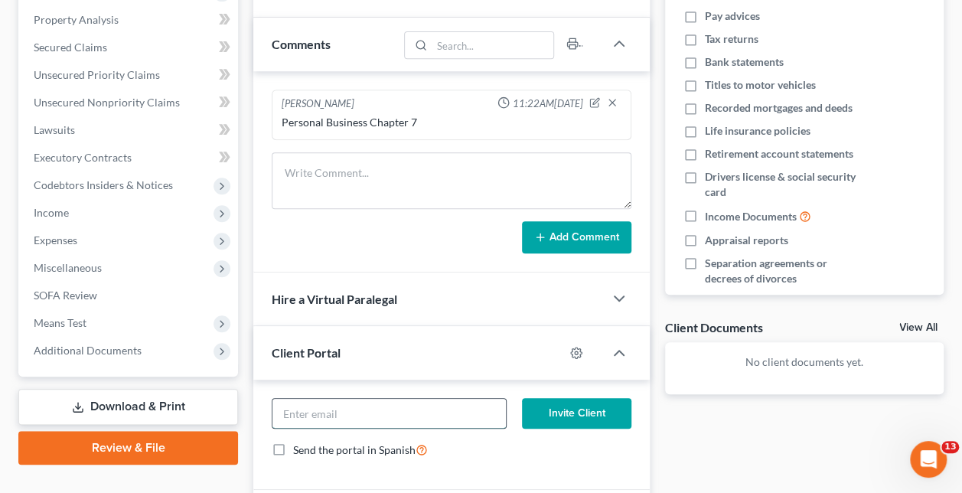
click at [463, 399] on input "email" at bounding box center [388, 413] width 233 height 29
paste input "[PERSON_NAME] <[EMAIL_ADDRESS][DOMAIN_NAME]>"
click at [476, 399] on input "[PERSON_NAME] <[EMAIL_ADDRESS][DOMAIN_NAME]>" at bounding box center [388, 413] width 233 height 29
click at [338, 399] on input "[PERSON_NAME] <[EMAIL_ADDRESS][DOMAIN_NAME]" at bounding box center [388, 413] width 233 height 29
type input "[EMAIL_ADDRESS][DOMAIN_NAME]"
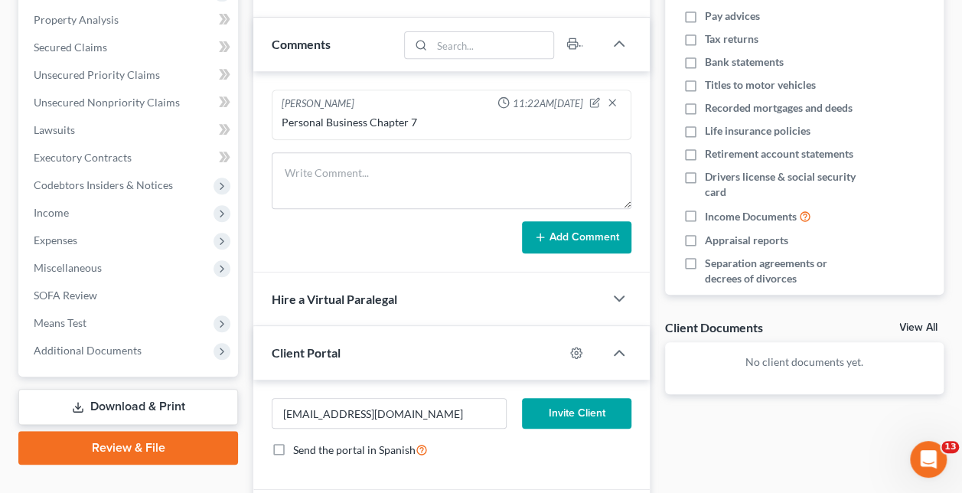
drag, startPoint x: 349, startPoint y: 377, endPoint x: 809, endPoint y: 409, distance: 461.0
click at [809, 409] on div "Docs Tasks Events Fees Timer 0% Completed Nothing here yet! Credit Counseling C…" at bounding box center [804, 200] width 294 height 688
click at [590, 398] on button "Invite Client" at bounding box center [576, 413] width 109 height 31
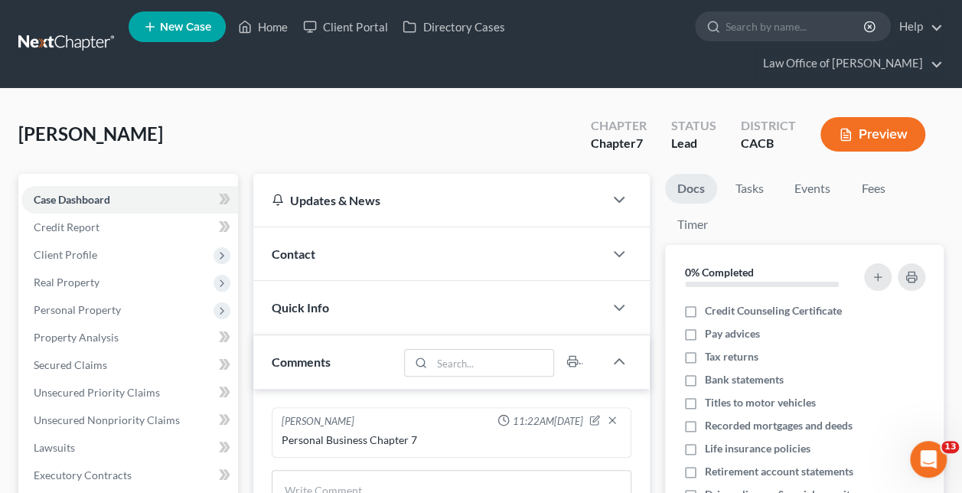
scroll to position [0, 0]
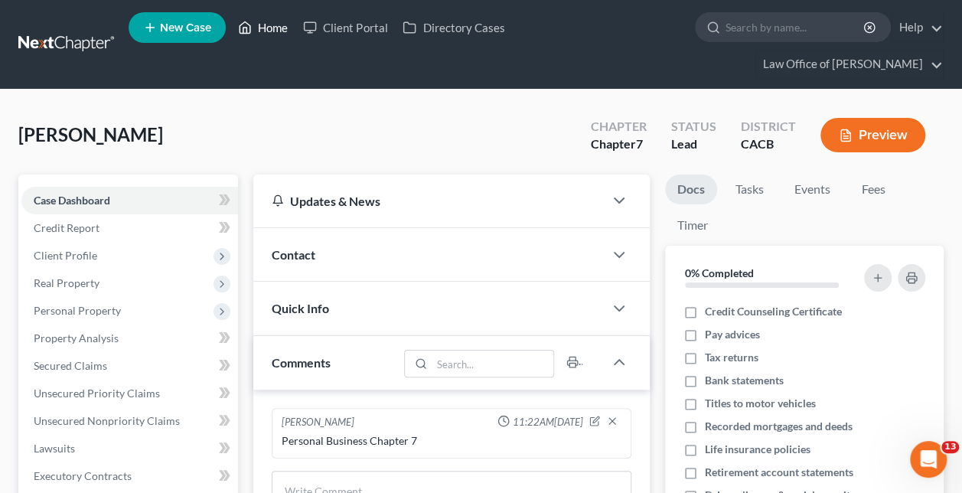
click at [274, 32] on link "Home" at bounding box center [262, 28] width 65 height 28
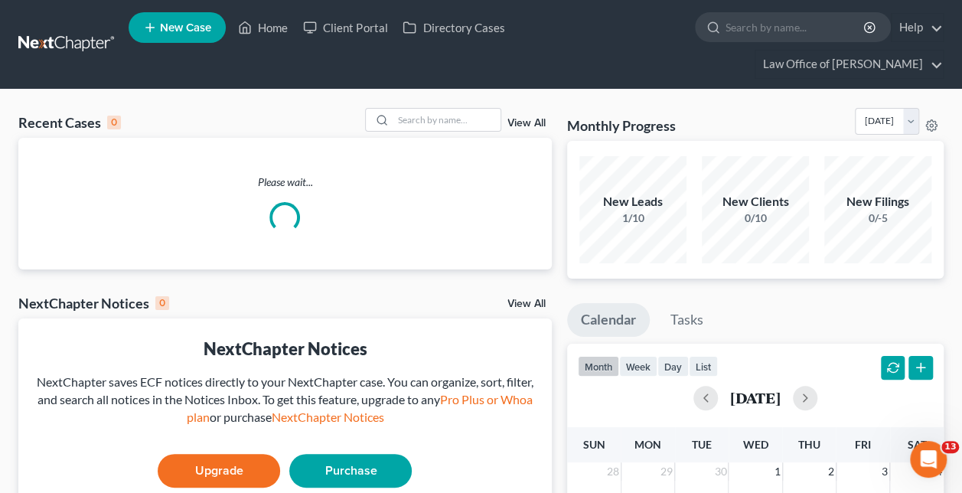
click at [204, 34] on span "New Case" at bounding box center [185, 27] width 51 height 11
select select "7"
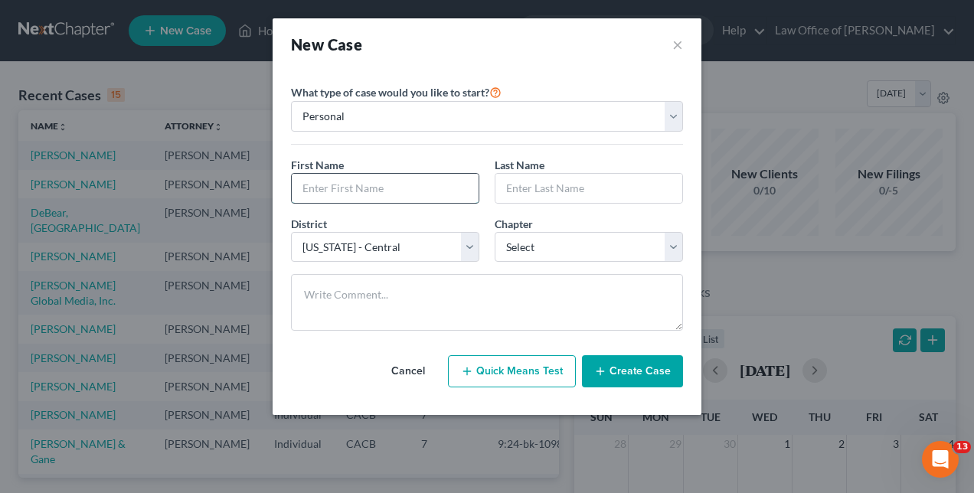
click at [337, 194] on input "text" at bounding box center [385, 188] width 187 height 29
type input "[PERSON_NAME]"
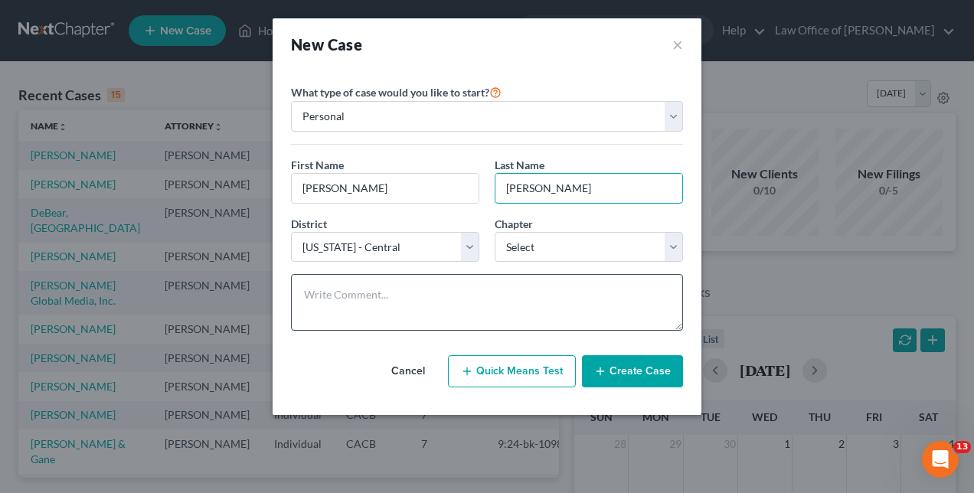
type input "[PERSON_NAME]"
click at [386, 297] on textarea at bounding box center [487, 302] width 392 height 57
type textarea "Personal Business Chapter 7"
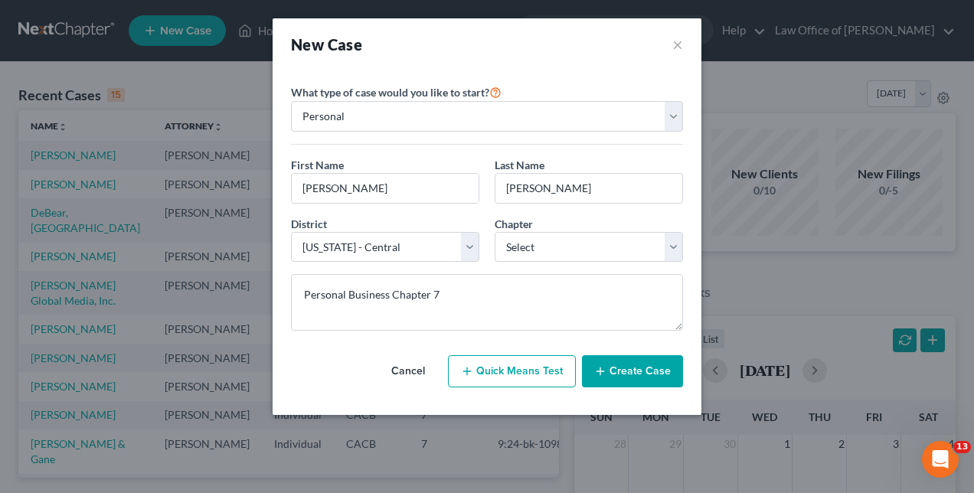
click at [638, 370] on button "Create Case" at bounding box center [632, 371] width 101 height 32
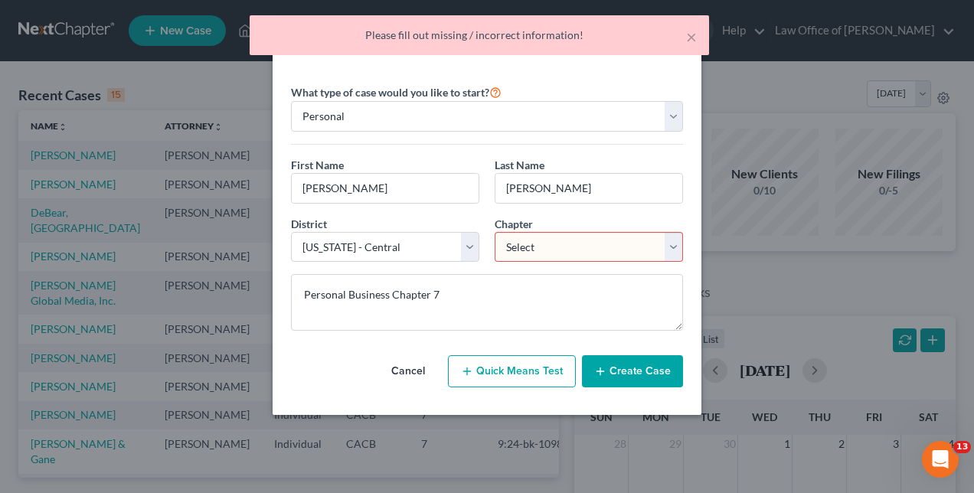
click at [638, 370] on button "Create Case" at bounding box center [632, 371] width 101 height 32
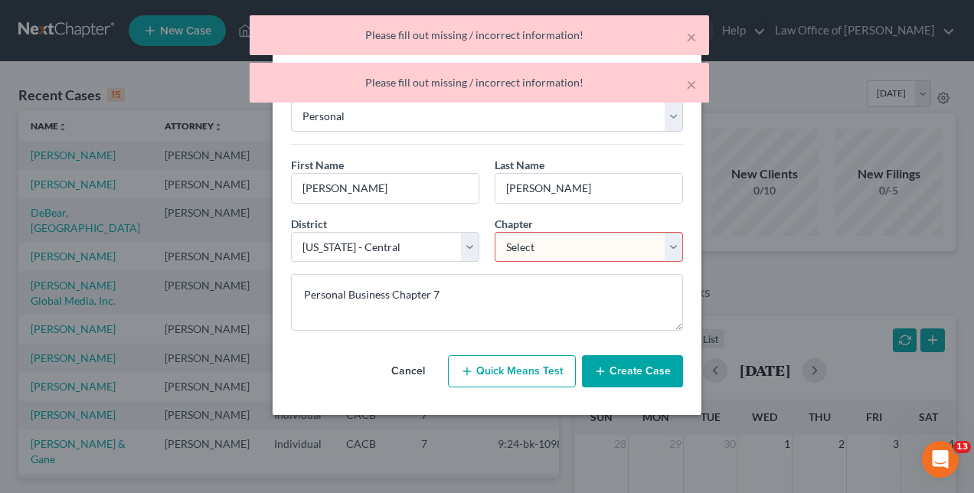
click at [621, 245] on select "Select 7 11 12 13" at bounding box center [588, 247] width 188 height 31
select select "0"
click at [494, 232] on select "Select 7 11 12 13" at bounding box center [588, 247] width 188 height 31
click at [625, 364] on button "Create Case" at bounding box center [632, 371] width 101 height 32
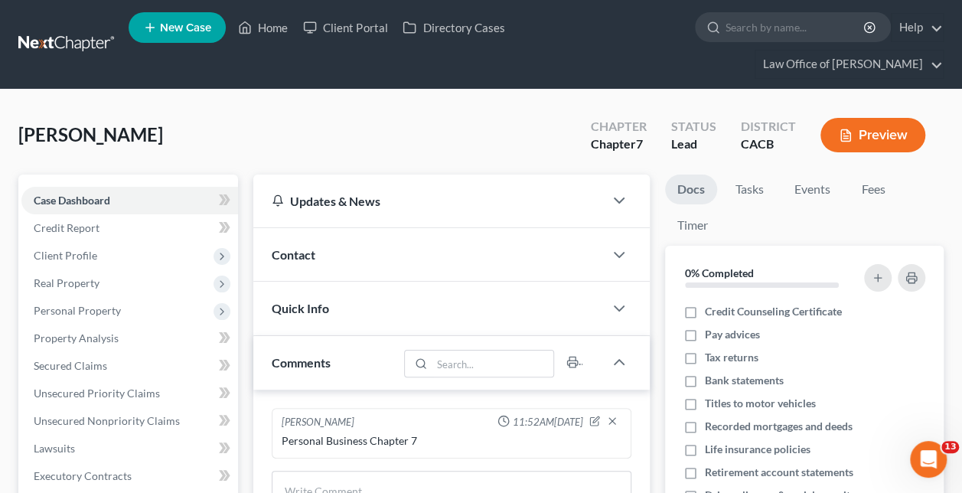
click at [419, 228] on div "Contact" at bounding box center [428, 254] width 351 height 53
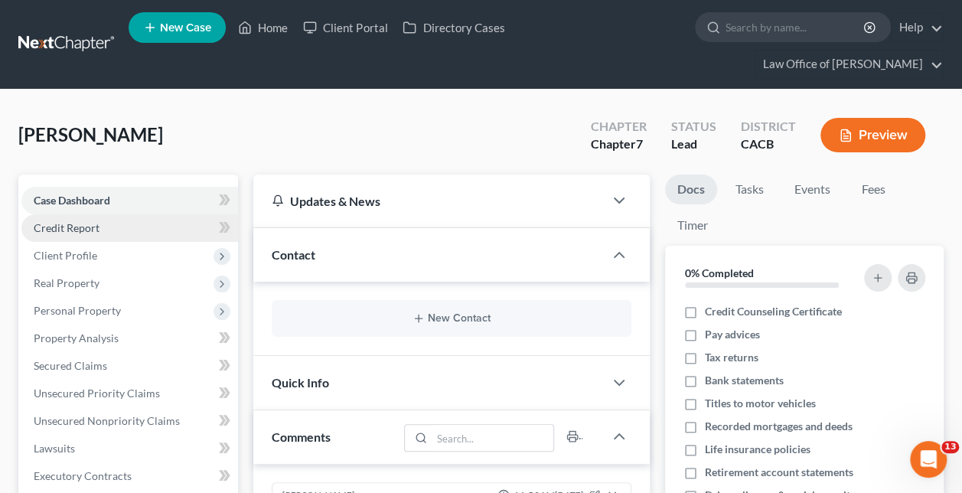
click at [117, 214] on link "Credit Report" at bounding box center [129, 228] width 217 height 28
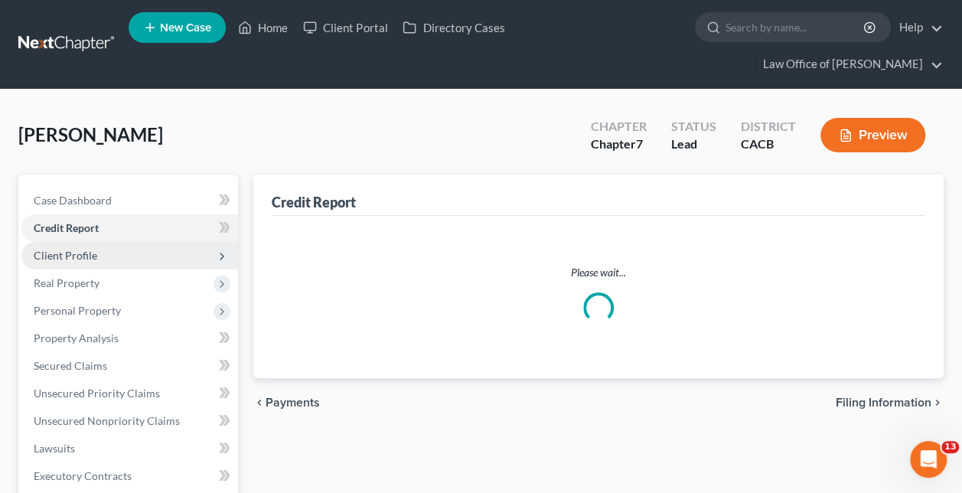
click at [121, 242] on span "Client Profile" at bounding box center [129, 256] width 217 height 28
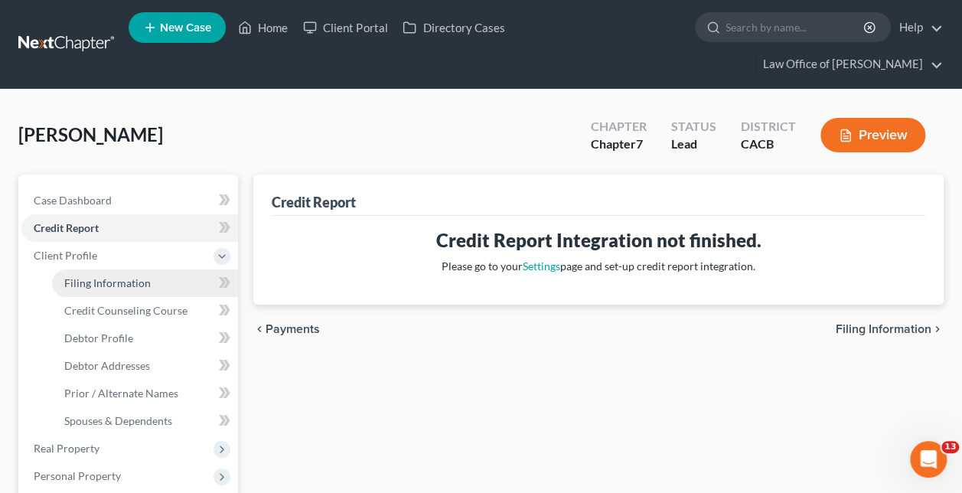
click at [139, 276] on span "Filing Information" at bounding box center [107, 282] width 86 height 13
select select "1"
select select "0"
select select "7"
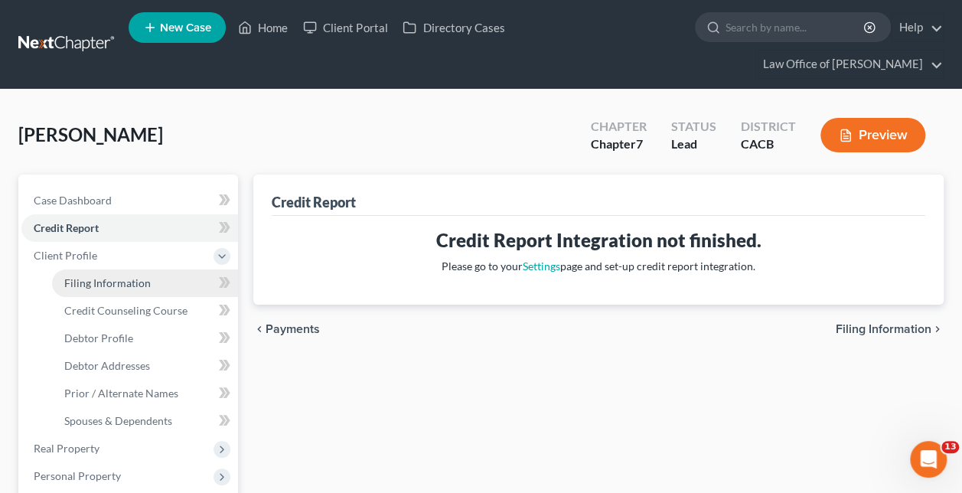
select select "0"
select select "4"
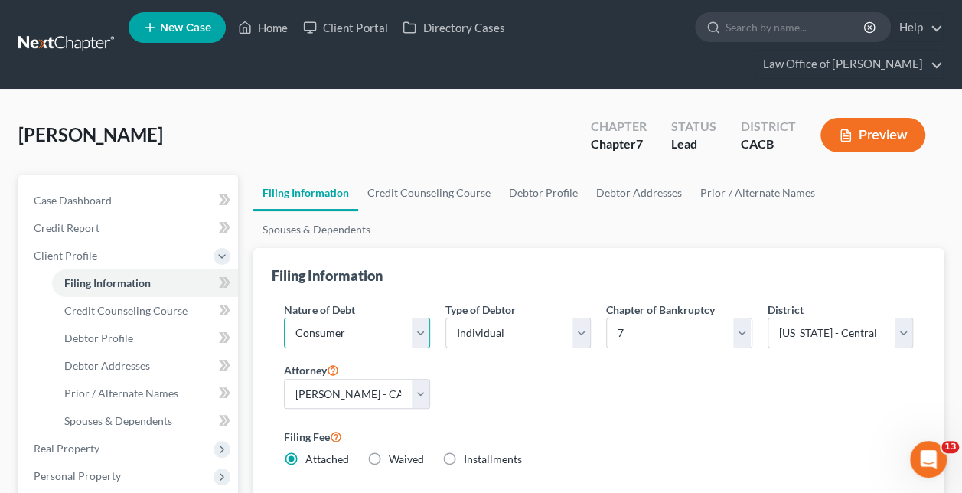
click at [419, 318] on select "Select Business Consumer Other" at bounding box center [356, 333] width 145 height 31
select select "0"
click at [284, 318] on select "Select Business Consumer Other" at bounding box center [356, 333] width 145 height 31
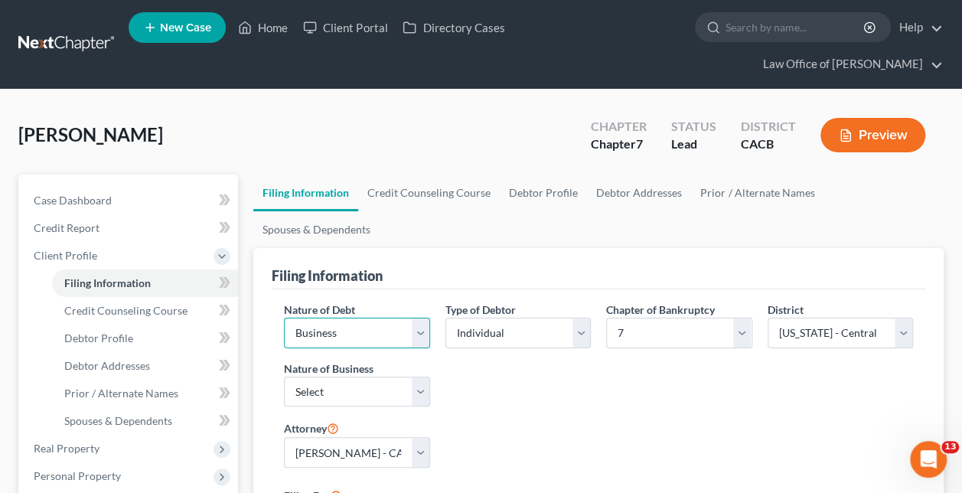
scroll to position [230, 0]
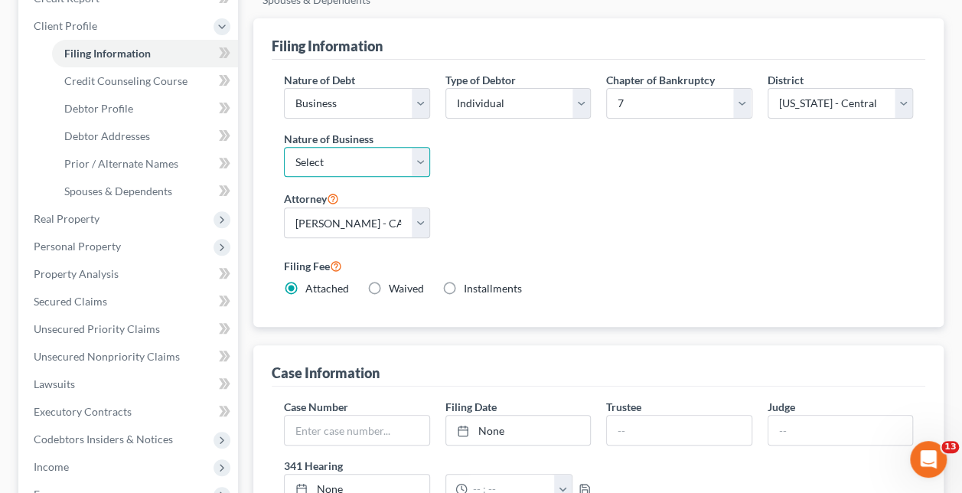
click at [419, 147] on select "Select Clearing Bank Commodity Broker Health Care Business Other Railroad Singl…" at bounding box center [356, 162] width 145 height 31
select select "3"
click at [284, 147] on select "Select Clearing Bank Commodity Broker Health Care Business Other Railroad Singl…" at bounding box center [356, 162] width 145 height 31
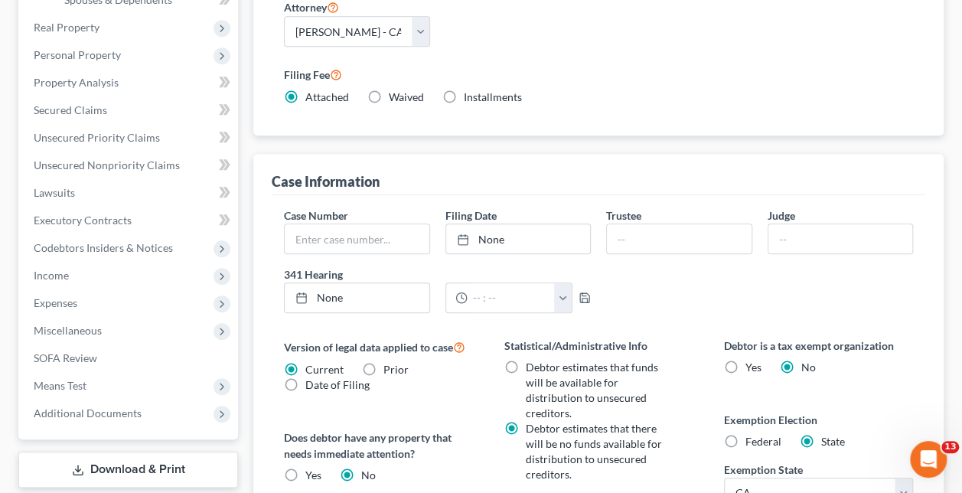
scroll to position [651, 0]
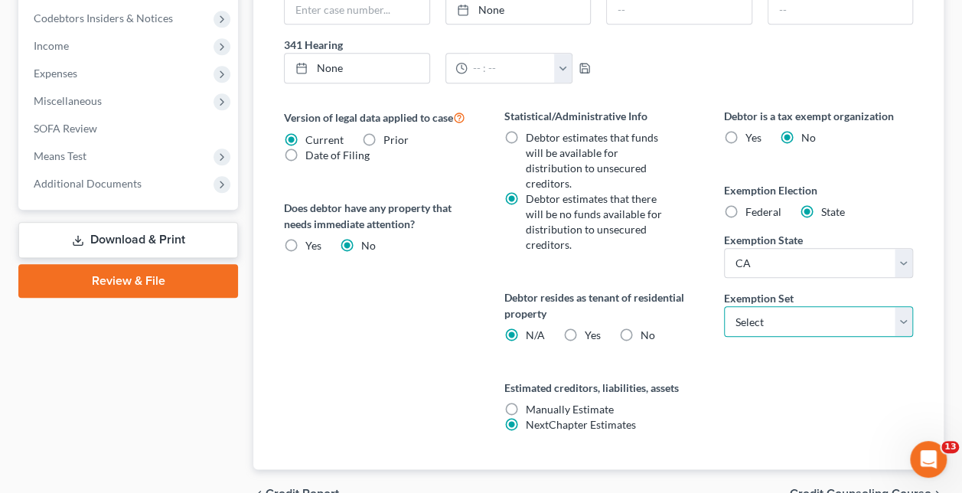
click at [898, 306] on select "Select 703 704" at bounding box center [818, 321] width 189 height 31
select select "0"
click at [724, 306] on select "Select 703 704" at bounding box center [818, 321] width 189 height 31
click at [845, 488] on span "Credit Counseling Course" at bounding box center [861, 494] width 142 height 12
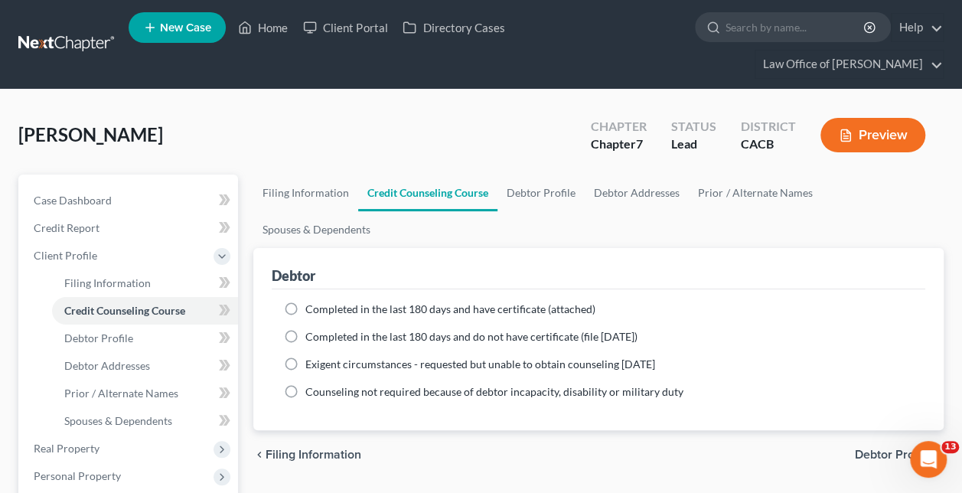
click at [899, 448] on span "Debtor Profile" at bounding box center [893, 454] width 77 height 12
select select "0"
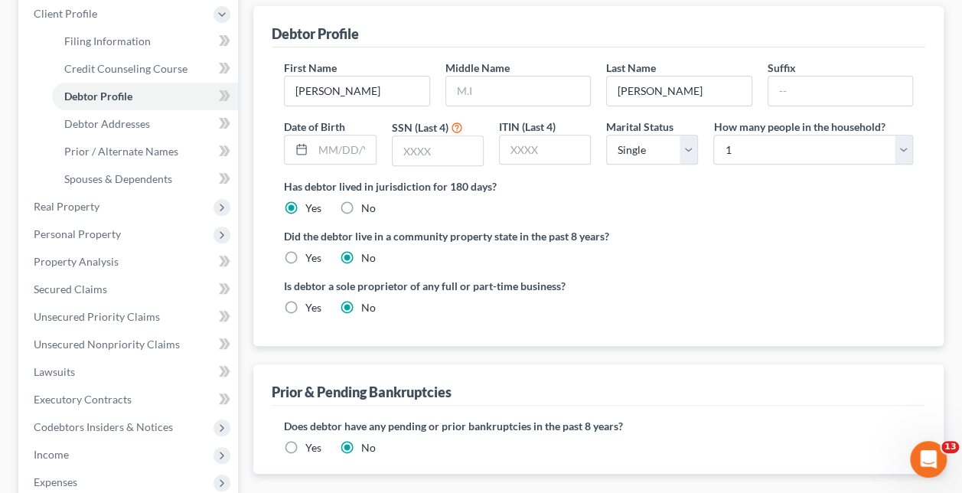
scroll to position [459, 0]
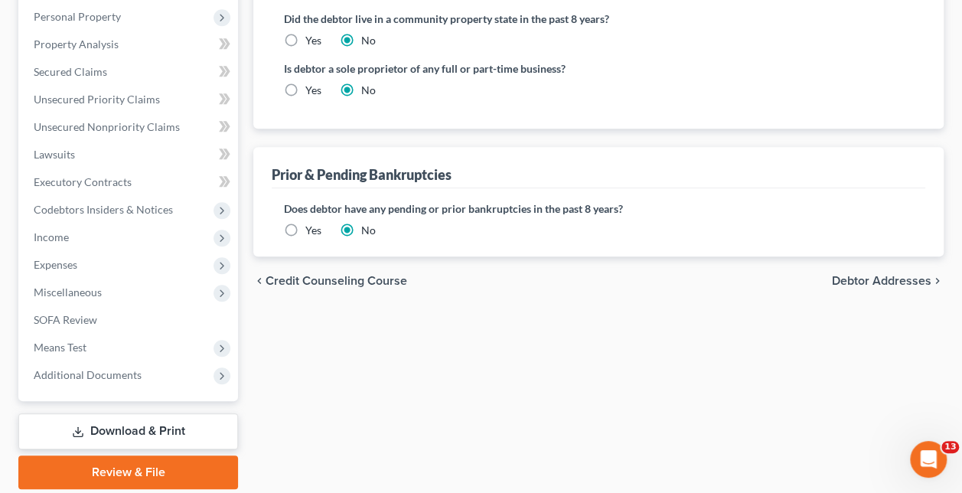
click at [857, 275] on span "Debtor Addresses" at bounding box center [881, 281] width 99 height 12
select select "0"
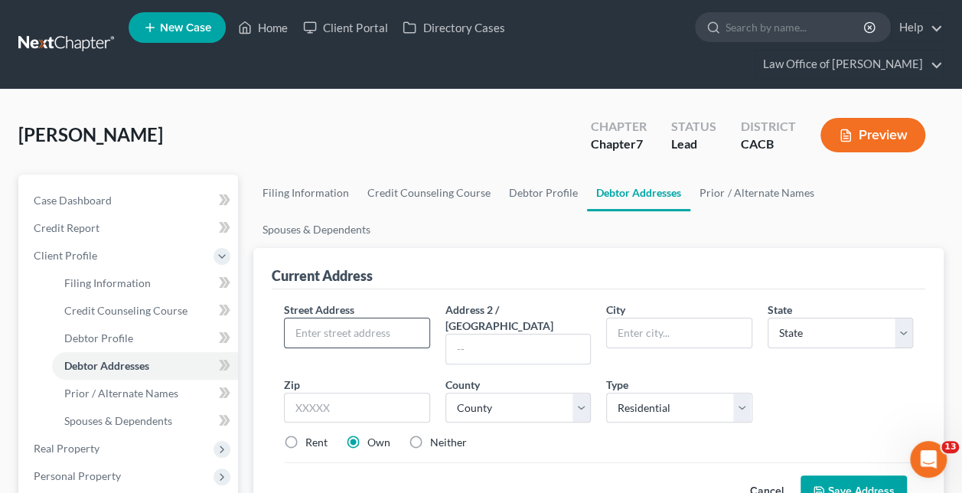
click at [411, 318] on input "text" at bounding box center [357, 332] width 144 height 29
paste input "[STREET_ADDRESS][PERSON_NAME]"
type input "[STREET_ADDRESS][PERSON_NAME]"
click at [650, 318] on input "text" at bounding box center [679, 332] width 144 height 29
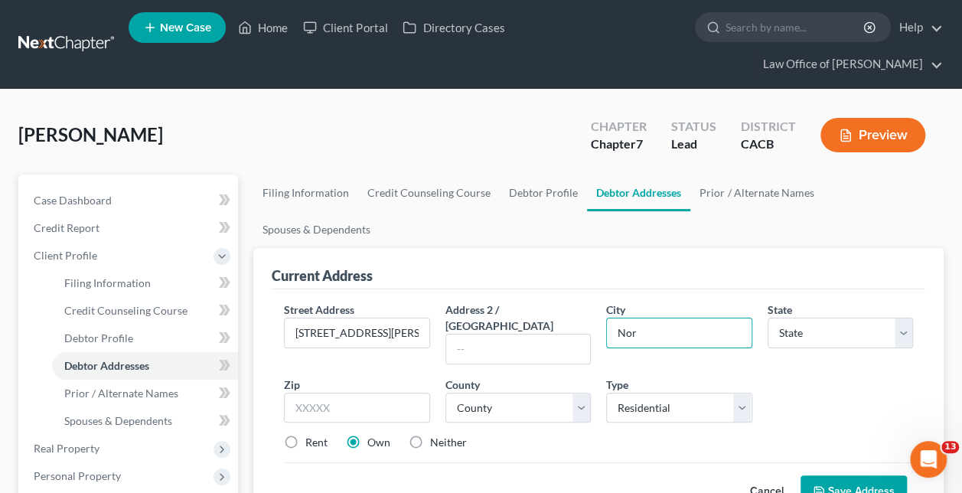
type input "[GEOGRAPHIC_DATA]"
select select "4"
type input "91601"
click at [582, 393] on select "County [GEOGRAPHIC_DATA] [GEOGRAPHIC_DATA] [GEOGRAPHIC_DATA] [GEOGRAPHIC_DATA] …" at bounding box center [517, 408] width 145 height 31
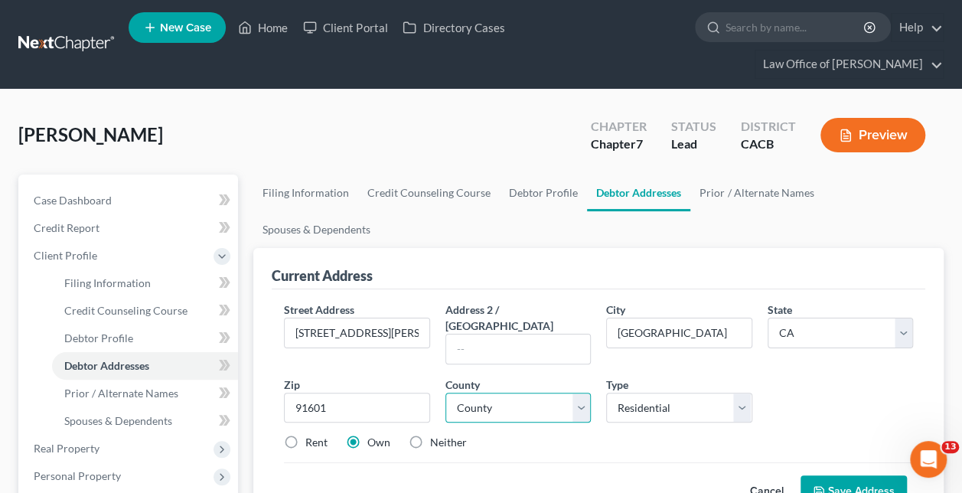
select select "21"
click at [445, 393] on select "County [GEOGRAPHIC_DATA] [GEOGRAPHIC_DATA] [GEOGRAPHIC_DATA] [GEOGRAPHIC_DATA] …" at bounding box center [517, 408] width 145 height 31
click at [305, 435] on label "Rent" at bounding box center [316, 442] width 22 height 15
click at [311, 435] on input "Rent" at bounding box center [316, 440] width 10 height 10
radio input "true"
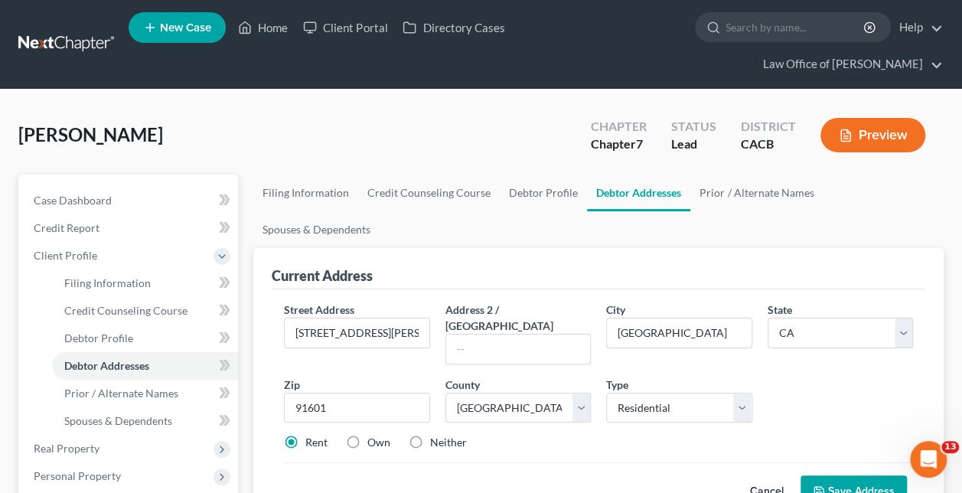
click at [853, 475] on button "Save Address" at bounding box center [854, 491] width 106 height 32
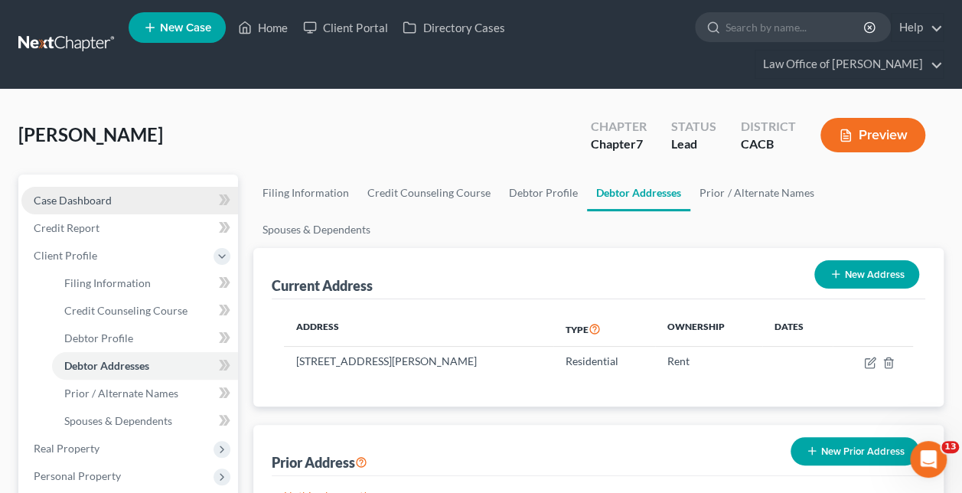
click at [50, 194] on span "Case Dashboard" at bounding box center [73, 200] width 78 height 13
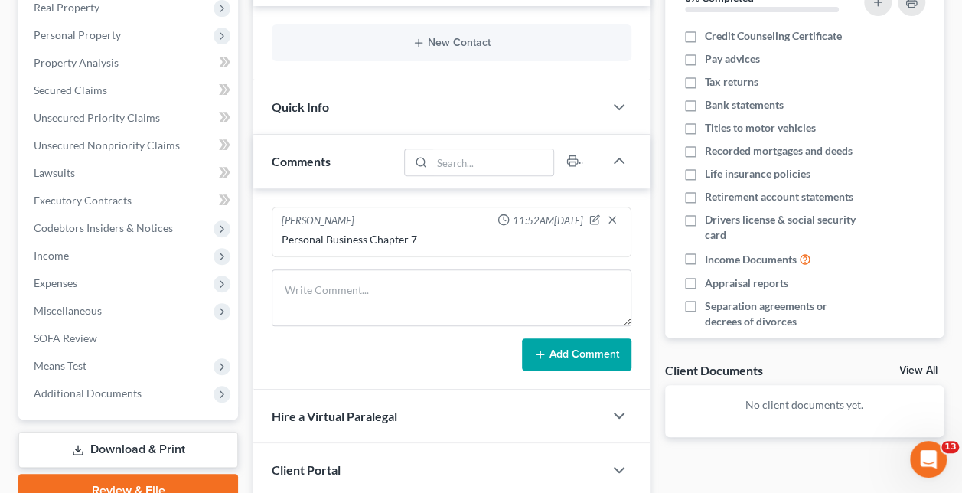
scroll to position [360, 0]
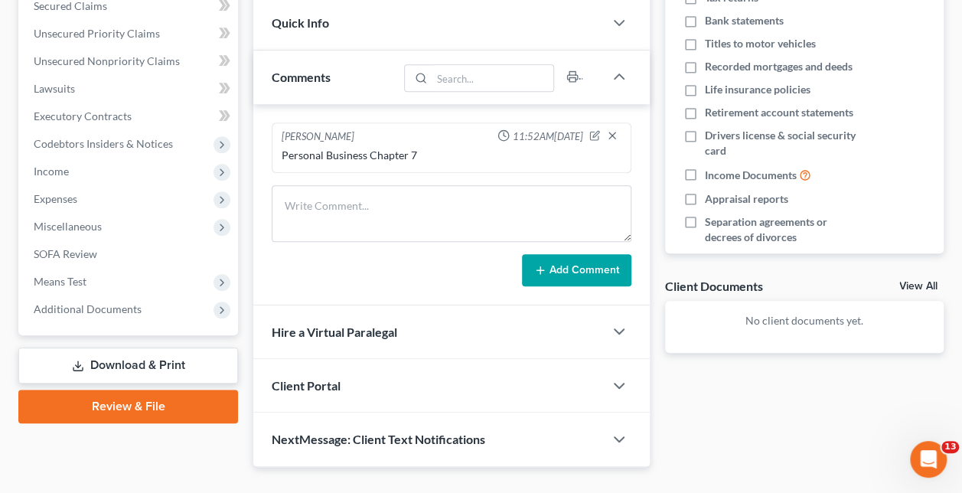
click at [553, 359] on div "Client Portal" at bounding box center [428, 385] width 351 height 53
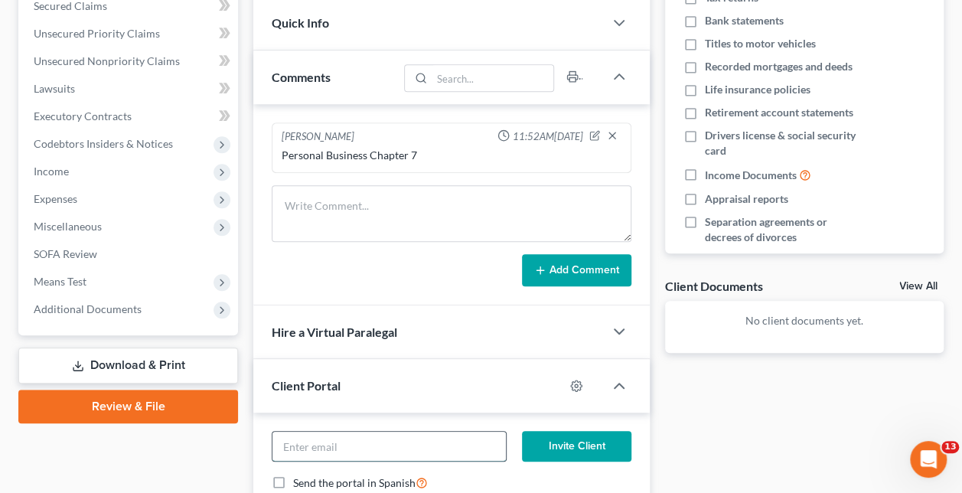
click at [470, 432] on input "email" at bounding box center [388, 446] width 233 height 29
type input "t"
paste input "[EMAIL_ADDRESS][DOMAIN_NAME]"
type input "[EMAIL_ADDRESS][DOMAIN_NAME]"
click at [561, 431] on button "Invite Client" at bounding box center [576, 446] width 109 height 31
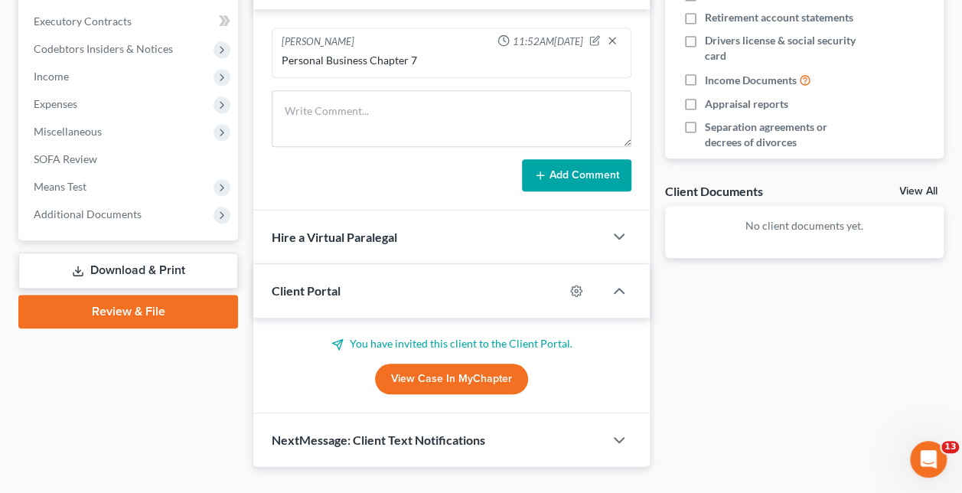
scroll to position [225, 0]
